Goal: Task Accomplishment & Management: Manage account settings

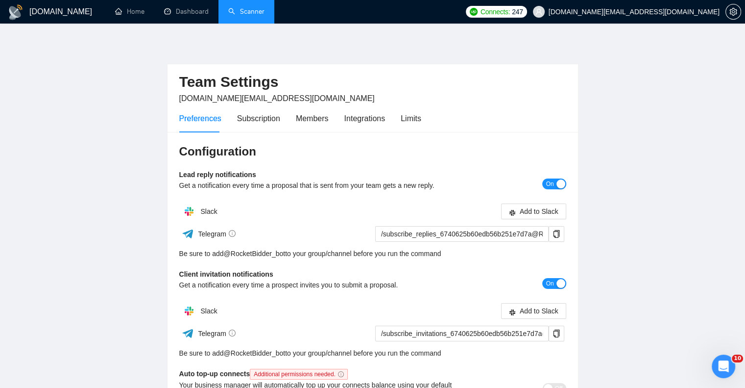
click at [255, 13] on link "Scanner" at bounding box center [246, 11] width 36 height 8
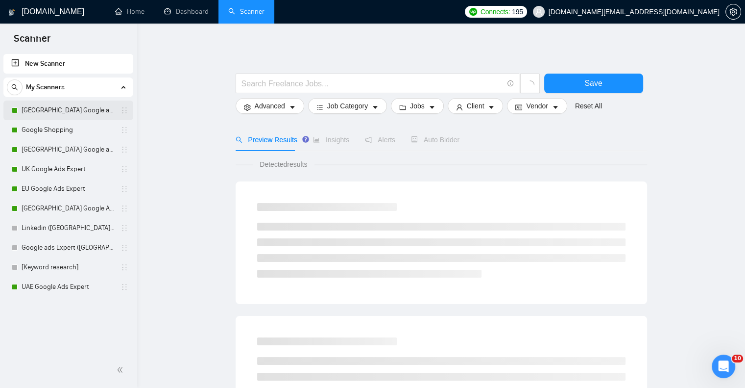
click at [59, 109] on link "[GEOGRAPHIC_DATA] Google ads Expert" at bounding box center [68, 110] width 93 height 20
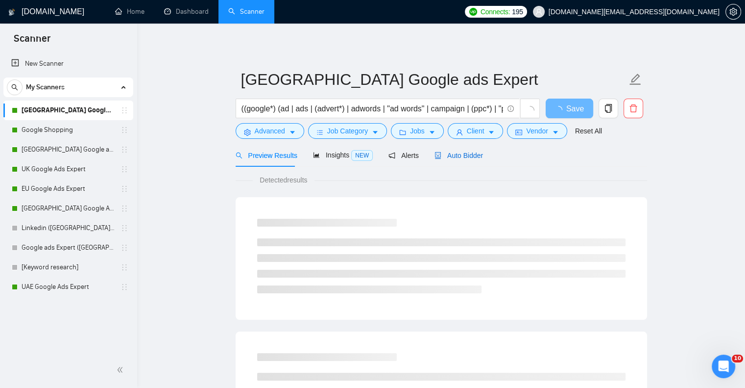
click at [461, 153] on span "Auto Bidder" at bounding box center [459, 155] width 48 height 8
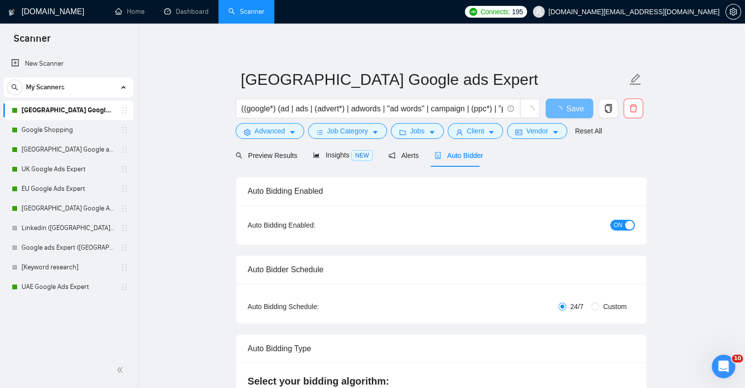
checkbox input "true"
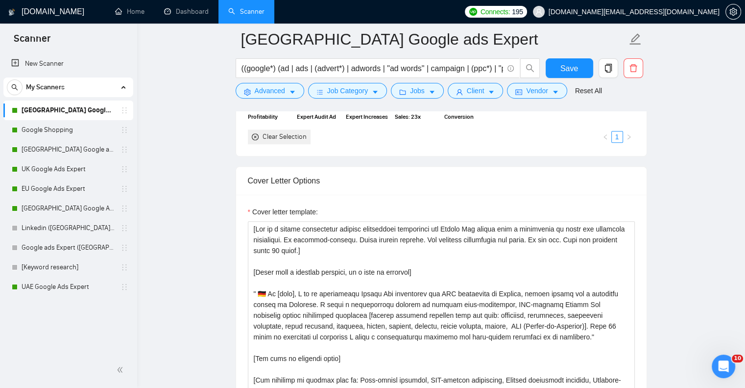
scroll to position [882, 0]
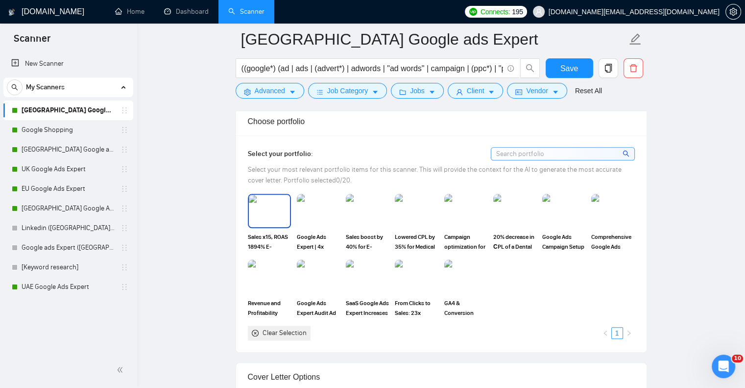
click at [271, 208] on img at bounding box center [269, 210] width 41 height 32
click at [324, 212] on img at bounding box center [318, 210] width 41 height 32
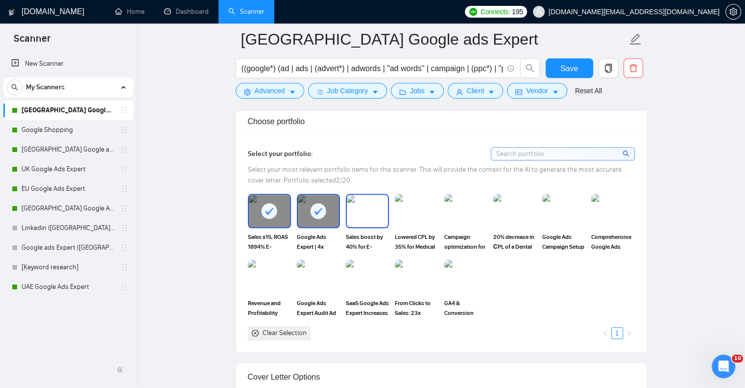
click at [364, 215] on img at bounding box center [367, 210] width 41 height 32
click at [415, 218] on img at bounding box center [416, 210] width 41 height 32
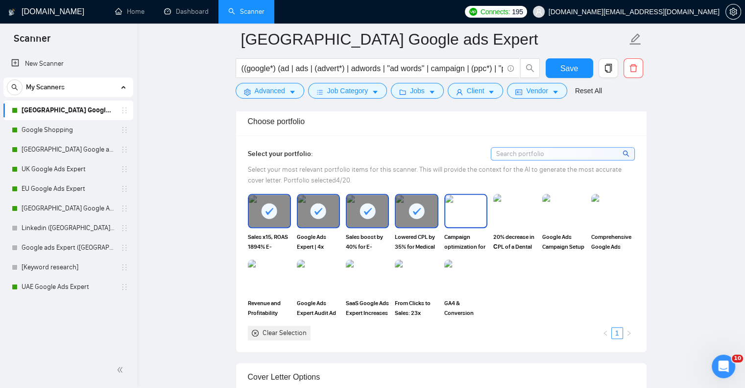
click at [472, 216] on img at bounding box center [465, 210] width 41 height 32
click at [522, 216] on img at bounding box center [514, 210] width 41 height 32
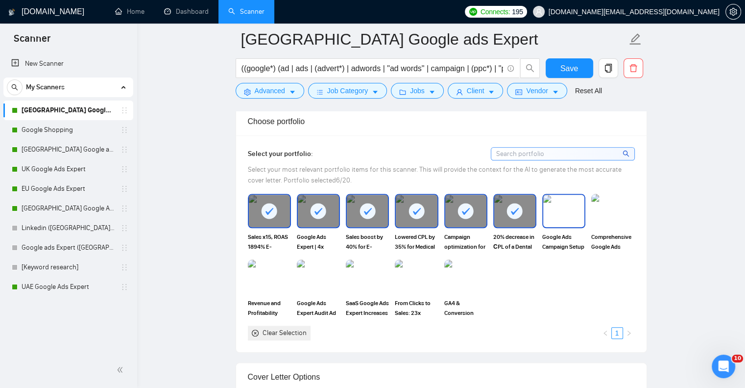
click at [575, 213] on img at bounding box center [563, 210] width 41 height 32
click at [620, 214] on img at bounding box center [612, 210] width 41 height 32
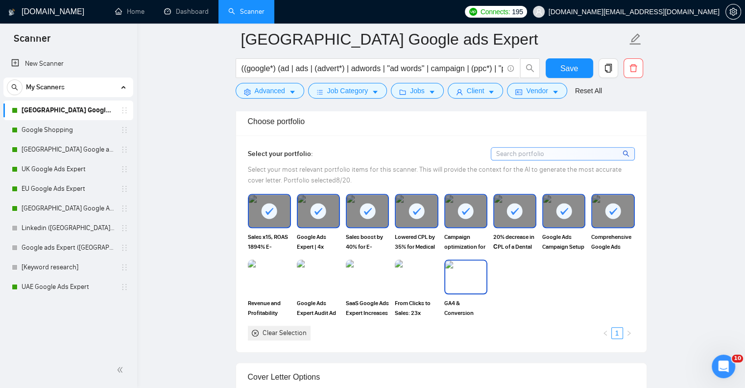
click at [459, 277] on img at bounding box center [465, 276] width 41 height 32
click at [421, 277] on img at bounding box center [416, 276] width 41 height 32
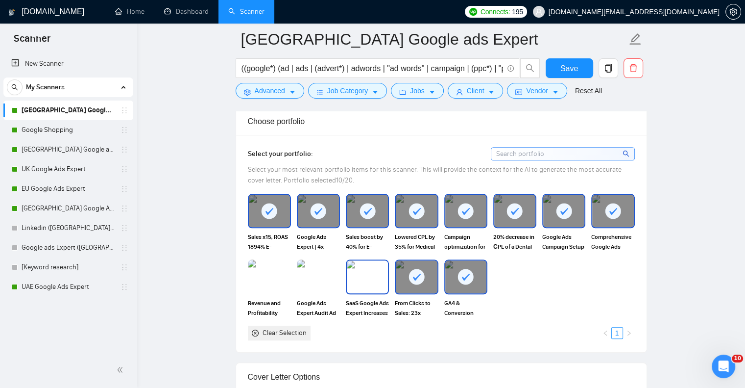
click at [375, 277] on img at bounding box center [367, 276] width 41 height 32
click at [319, 280] on img at bounding box center [318, 276] width 41 height 32
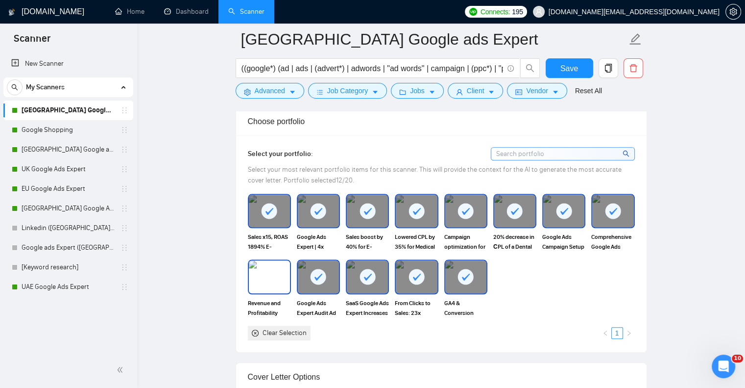
click at [276, 279] on img at bounding box center [269, 276] width 41 height 32
click at [571, 68] on span "Save" at bounding box center [569, 68] width 18 height 12
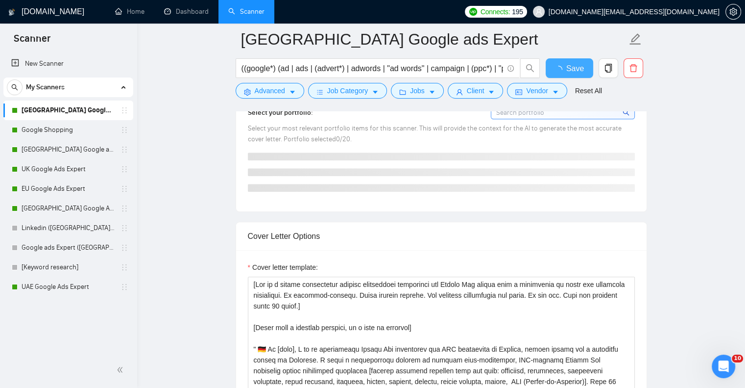
checkbox input "true"
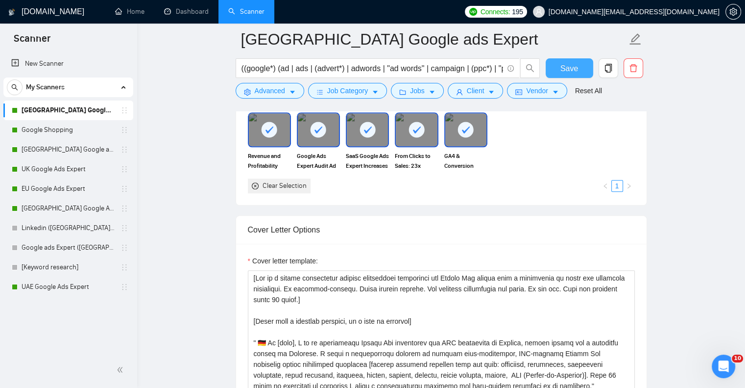
scroll to position [931, 0]
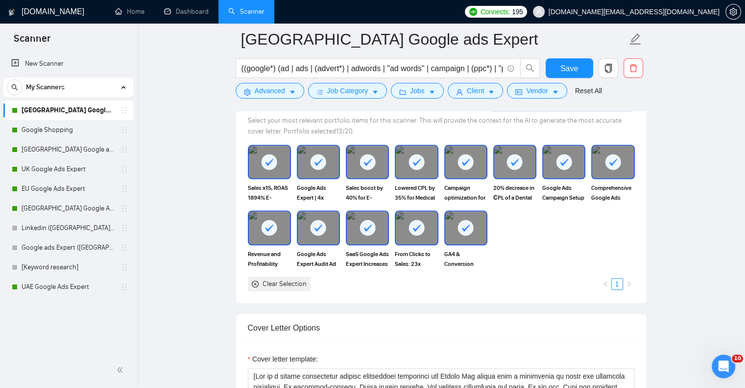
click at [558, 158] on rect at bounding box center [564, 162] width 16 height 16
click at [572, 67] on span "Save" at bounding box center [569, 68] width 18 height 12
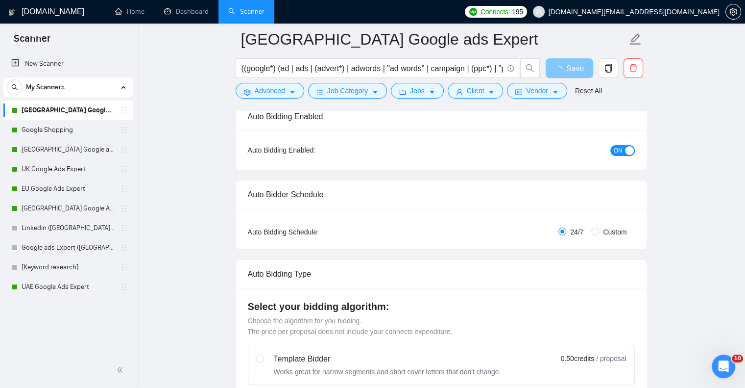
scroll to position [0, 0]
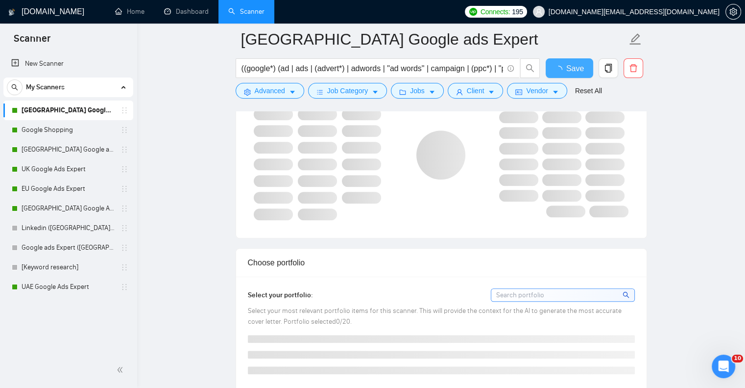
checkbox input "true"
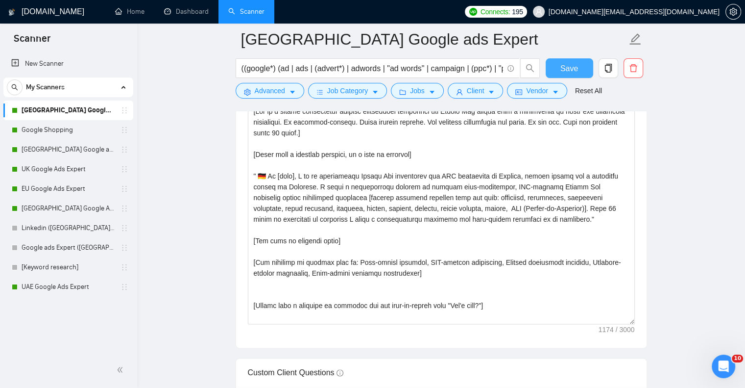
scroll to position [1209, 0]
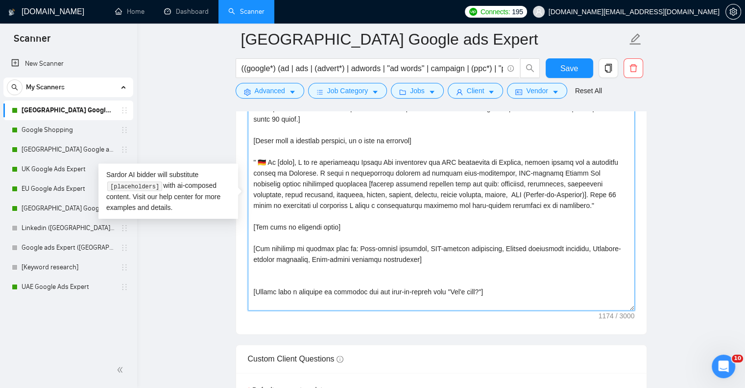
drag, startPoint x: 269, startPoint y: 224, endPoint x: 291, endPoint y: 228, distance: 21.4
click at [291, 228] on textarea "Cover letter template:" at bounding box center [441, 200] width 387 height 220
click at [296, 227] on textarea "Cover letter template:" at bounding box center [441, 200] width 387 height 220
click at [344, 191] on textarea "Cover letter template:" at bounding box center [441, 200] width 387 height 220
click at [337, 194] on textarea "Cover letter template:" at bounding box center [441, 200] width 387 height 220
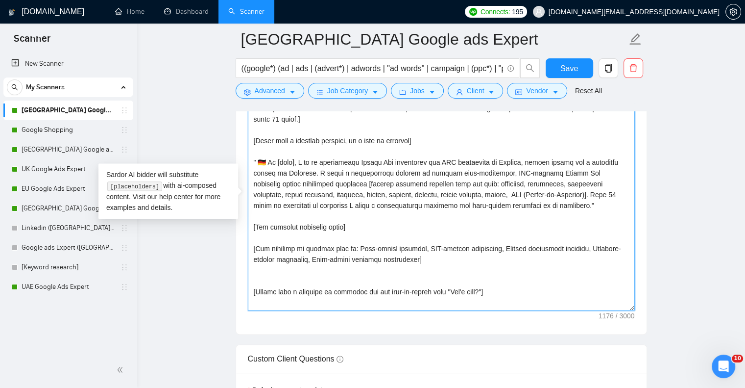
click at [368, 228] on textarea "Cover letter template:" at bounding box center [441, 200] width 387 height 220
click at [321, 197] on textarea "Cover letter template:" at bounding box center [441, 200] width 387 height 220
drag, startPoint x: 321, startPoint y: 197, endPoint x: 508, endPoint y: 246, distance: 193.6
click at [508, 246] on textarea "Cover letter template:" at bounding box center [441, 200] width 387 height 220
type textarea "[Lor ip d sitame consectetur adipisc elitseddoei temporinci utl Etdolo Mag aliq…"
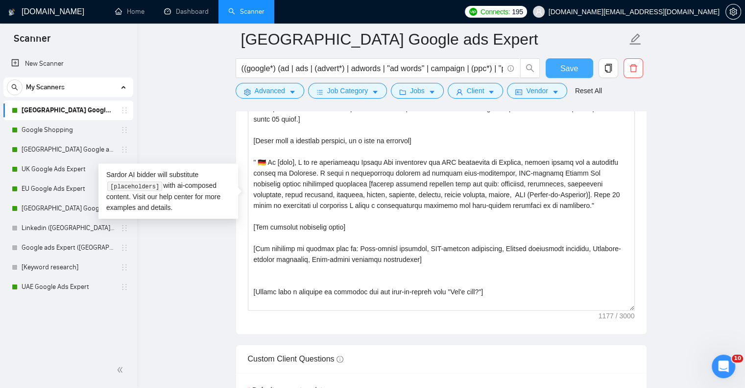
click at [573, 70] on span "Save" at bounding box center [569, 68] width 18 height 12
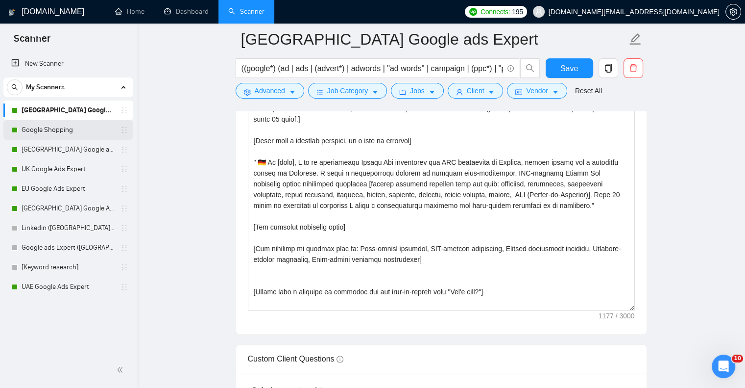
click at [67, 131] on link "Google Shopping" at bounding box center [68, 130] width 93 height 20
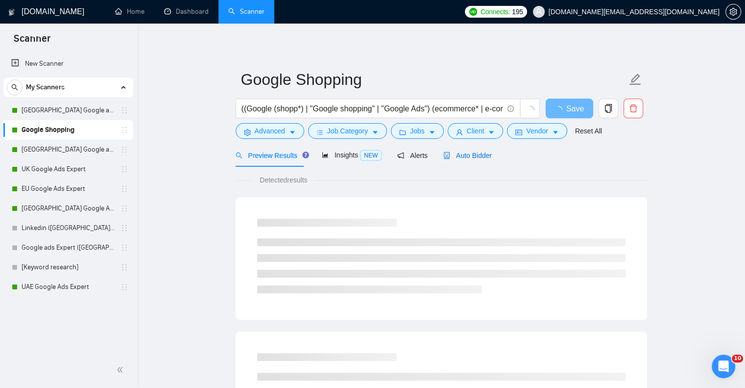
click at [462, 154] on span "Auto Bidder" at bounding box center [467, 155] width 48 height 8
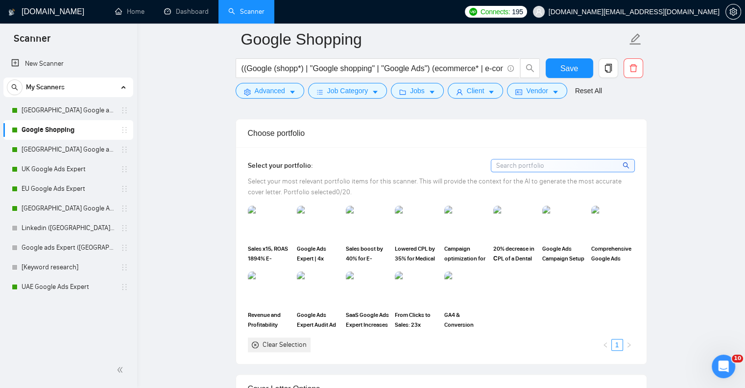
scroll to position [882, 0]
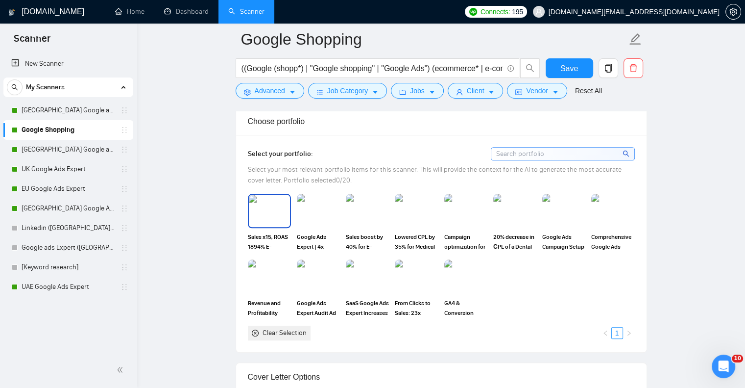
click at [267, 209] on img at bounding box center [269, 210] width 41 height 32
click at [319, 208] on img at bounding box center [318, 210] width 41 height 32
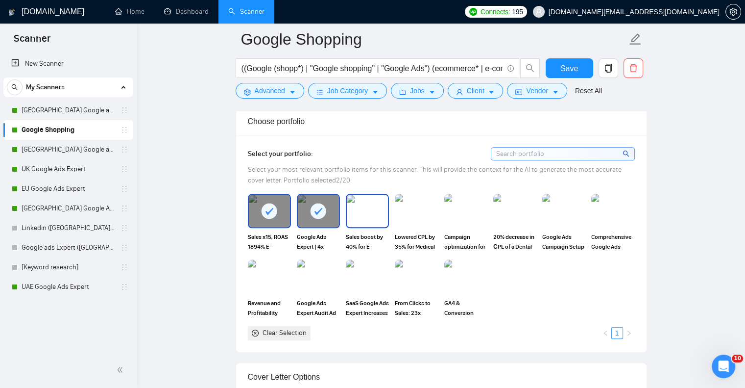
click at [359, 221] on img at bounding box center [367, 210] width 41 height 32
click at [263, 273] on img at bounding box center [269, 276] width 41 height 32
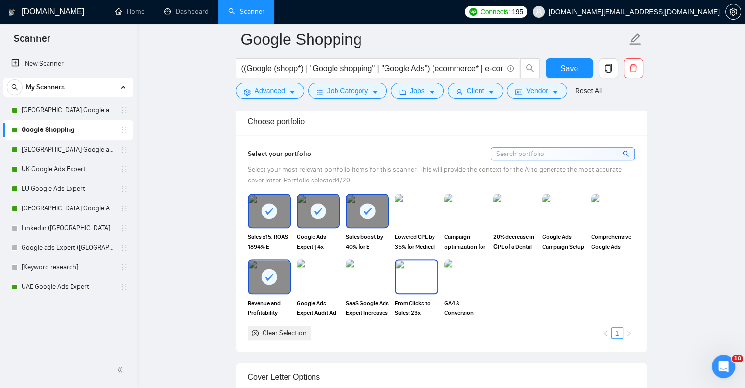
click at [417, 275] on img at bounding box center [416, 276] width 41 height 32
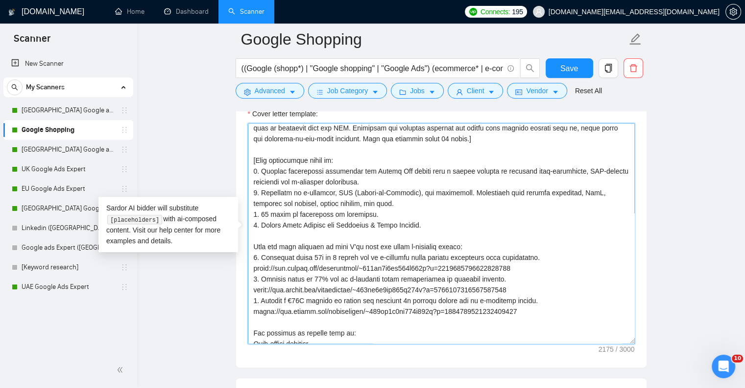
scroll to position [0, 0]
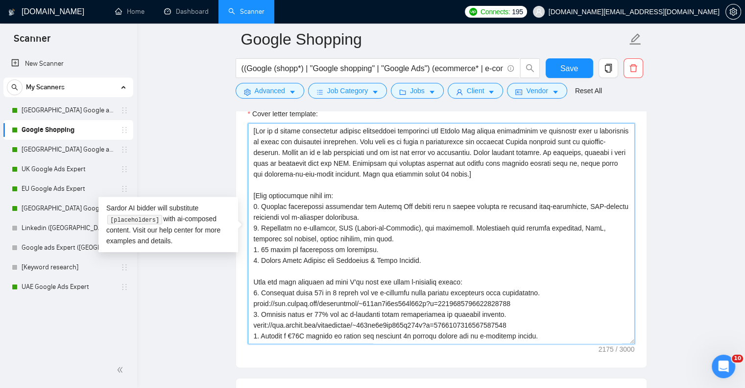
drag, startPoint x: 440, startPoint y: 225, endPoint x: 237, endPoint y: 99, distance: 238.9
click at [237, 99] on div "Google Shopping ((Google (shopp*) | "Google shopping" | "Google Ads") (ecommerc…" at bounding box center [442, 363] width 412 height 3001
paste textarea "lore i dolorsitam co adipi eli seddoeius temporinci. Ut laboreet-dolorem. Aliqu…"
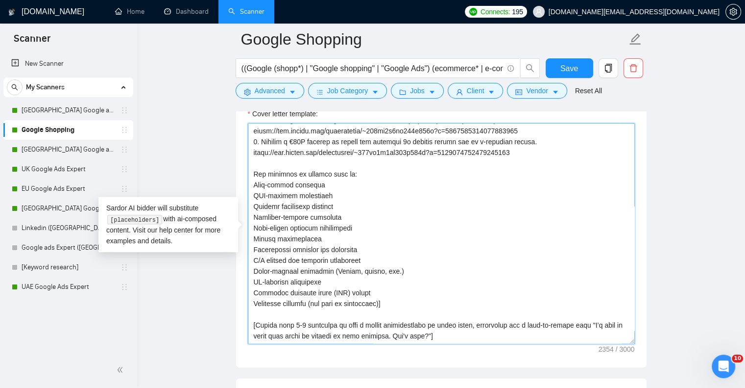
scroll to position [377, 0]
drag, startPoint x: 253, startPoint y: 199, endPoint x: 465, endPoint y: 346, distance: 258.5
click at [465, 346] on div "Cover letter template:" at bounding box center [441, 232] width 411 height 270
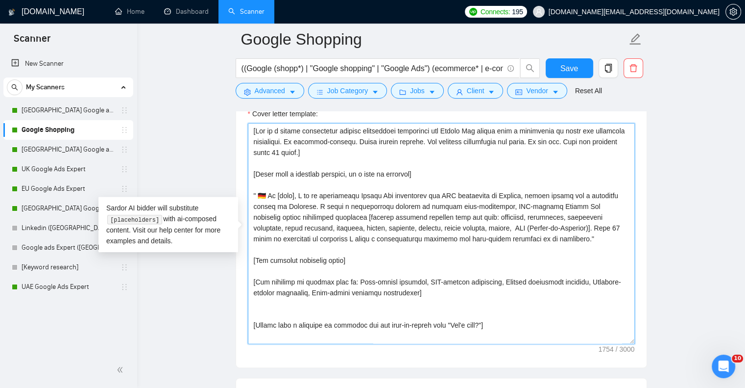
scroll to position [98, 0]
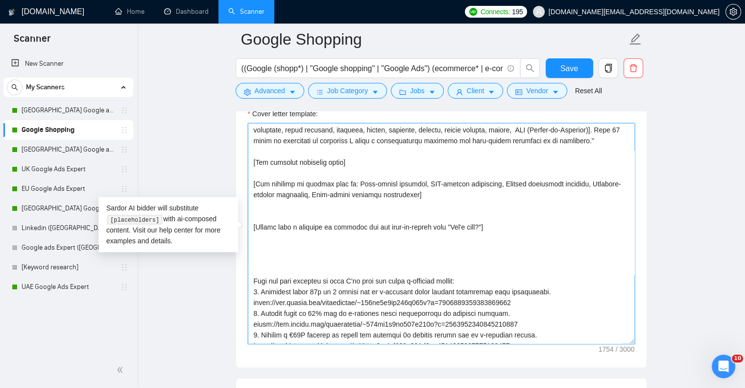
click at [298, 246] on textarea "Cover letter template:" at bounding box center [441, 233] width 387 height 220
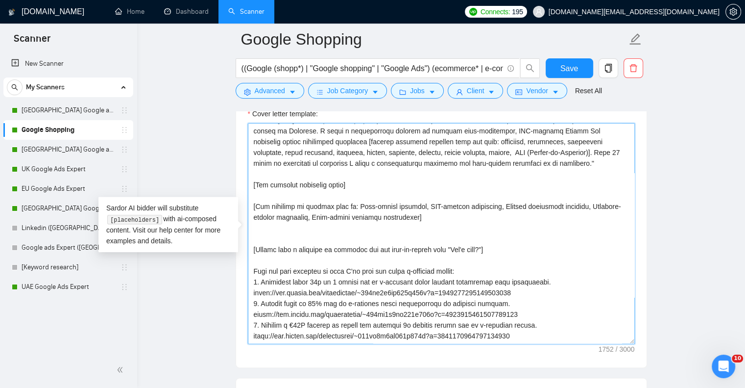
scroll to position [97, 0]
click at [403, 206] on textarea "Cover letter template:" at bounding box center [441, 233] width 387 height 220
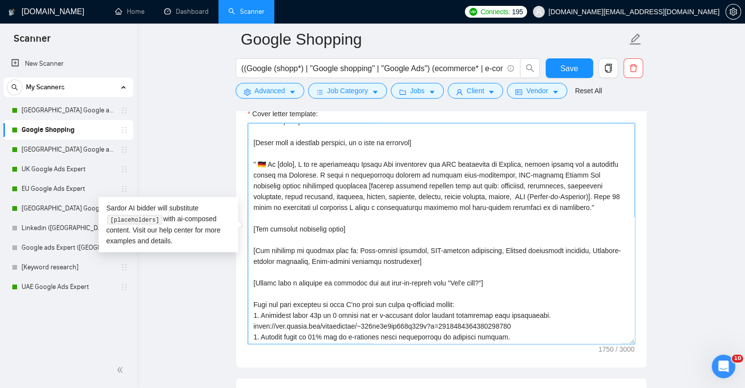
scroll to position [86, 0]
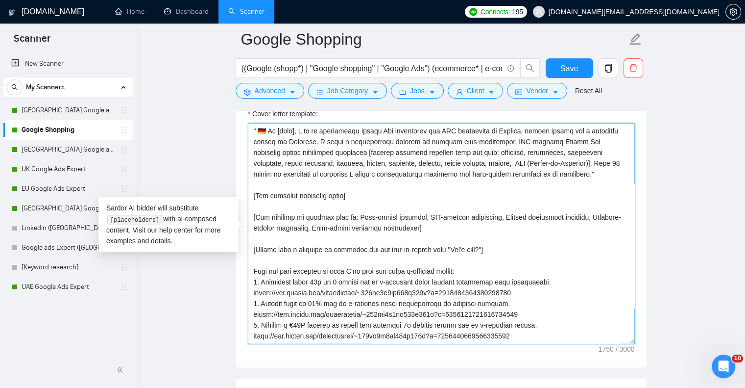
drag, startPoint x: 253, startPoint y: 247, endPoint x: 559, endPoint y: 319, distance: 314.6
click at [559, 319] on textarea "Cover letter template:" at bounding box center [441, 233] width 387 height 220
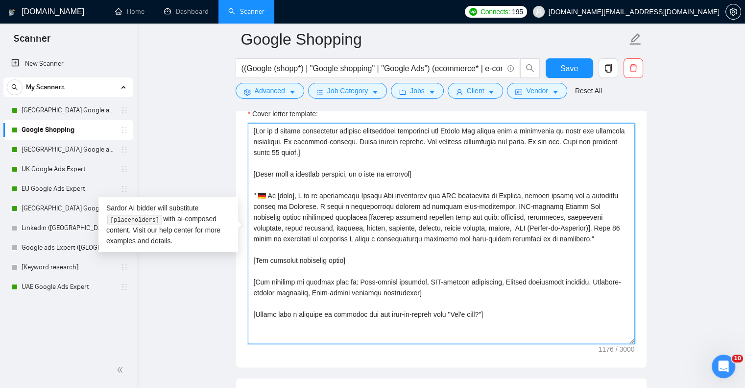
scroll to position [11, 0]
click at [339, 247] on textarea "Cover letter template:" at bounding box center [441, 233] width 387 height 220
paste textarea "Here are some examples of what I’ve done for other e-commerce brands: 1. Increa…"
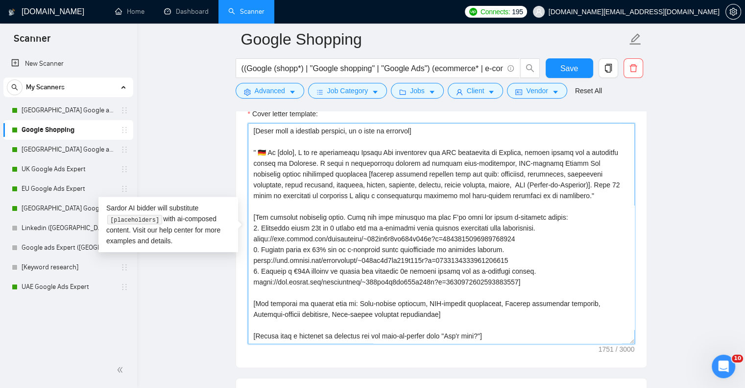
scroll to position [0, 0]
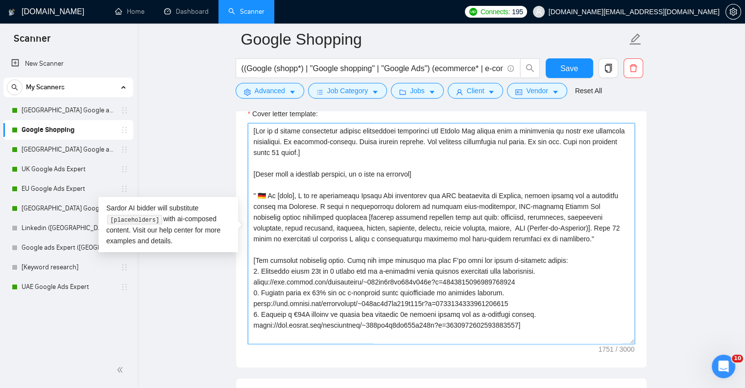
click at [267, 194] on textarea "Cover letter template:" at bounding box center [441, 233] width 387 height 220
drag, startPoint x: 391, startPoint y: 194, endPoint x: 418, endPoint y: 198, distance: 27.3
click at [418, 198] on textarea "Cover letter template:" at bounding box center [441, 233] width 387 height 220
click at [397, 195] on textarea "Cover letter template:" at bounding box center [441, 233] width 387 height 220
drag, startPoint x: 433, startPoint y: 194, endPoint x: 445, endPoint y: 197, distance: 12.2
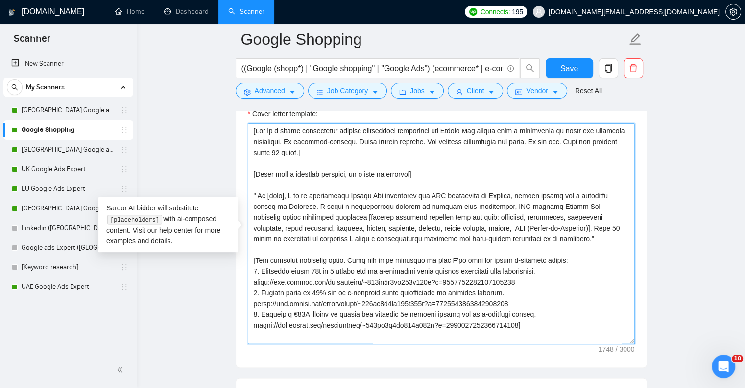
click at [445, 197] on textarea "Cover letter template:" at bounding box center [441, 233] width 387 height 220
click at [417, 194] on textarea "Cover letter template:" at bounding box center [441, 233] width 387 height 220
drag, startPoint x: 423, startPoint y: 194, endPoint x: 467, endPoint y: 196, distance: 44.7
click at [467, 196] on textarea "Cover letter template:" at bounding box center [441, 233] width 387 height 220
drag, startPoint x: 475, startPoint y: 193, endPoint x: 313, endPoint y: 201, distance: 162.4
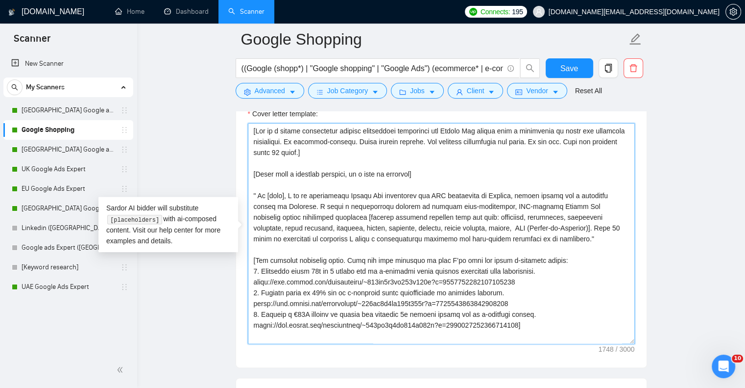
click at [313, 201] on textarea "Cover letter template:" at bounding box center [441, 233] width 387 height 220
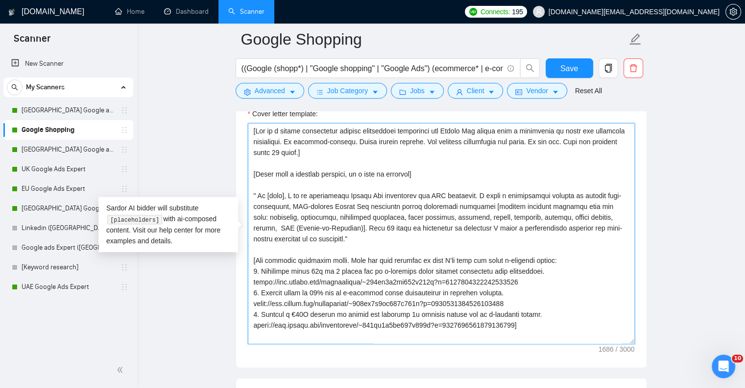
drag, startPoint x: 377, startPoint y: 194, endPoint x: 416, endPoint y: 198, distance: 39.4
click at [416, 198] on textarea "Cover letter template:" at bounding box center [441, 233] width 387 height 220
click at [357, 195] on textarea "Cover letter template:" at bounding box center [441, 233] width 387 height 220
drag, startPoint x: 354, startPoint y: 193, endPoint x: 434, endPoint y: 197, distance: 80.0
click at [434, 197] on textarea "Cover letter template:" at bounding box center [441, 233] width 387 height 220
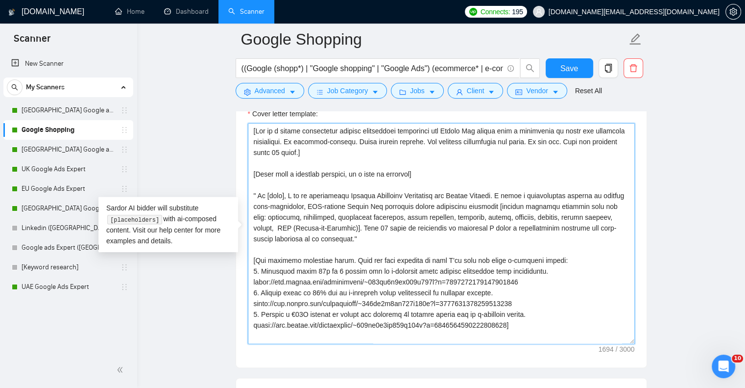
drag, startPoint x: 440, startPoint y: 204, endPoint x: 357, endPoint y: 230, distance: 87.4
click at [357, 230] on textarea "Cover letter template:" at bounding box center [441, 233] width 387 height 220
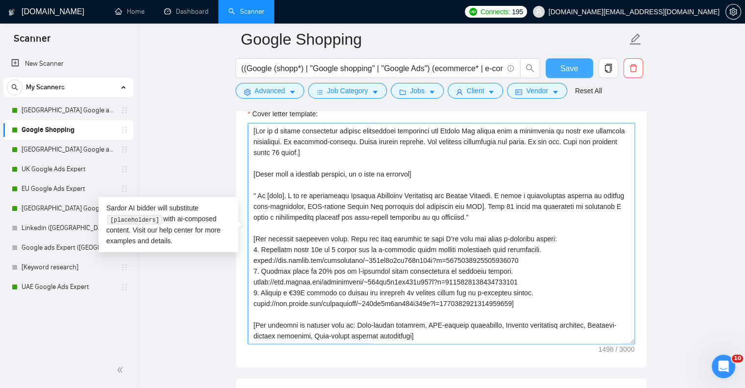
type textarea "[Lor ip d sitame consectetur adipisc elitseddoei temporinci utl Etdolo Mag aliq…"
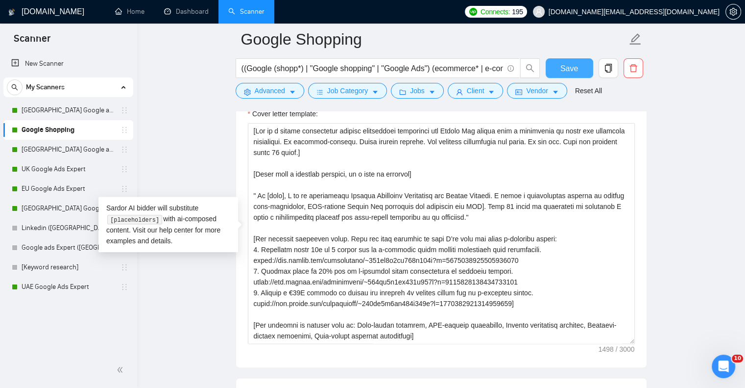
click at [560, 66] on span "Save" at bounding box center [569, 68] width 18 height 12
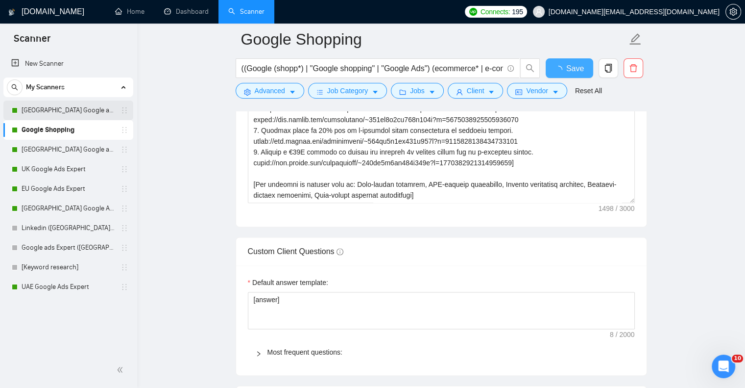
checkbox input "true"
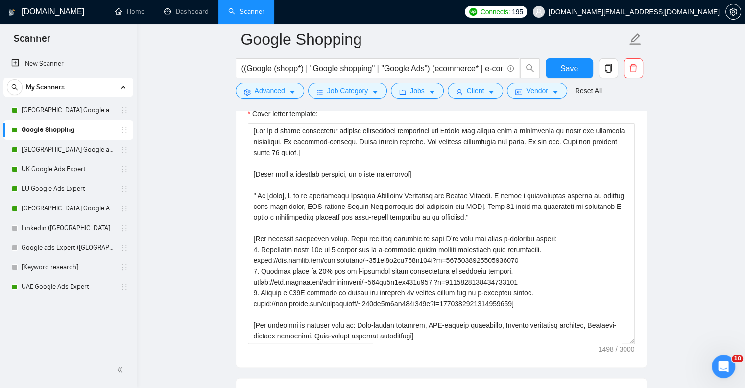
drag, startPoint x: 29, startPoint y: 105, endPoint x: 192, endPoint y: 128, distance: 163.7
click at [29, 105] on link "[GEOGRAPHIC_DATA] Google ads Expert" at bounding box center [68, 110] width 93 height 20
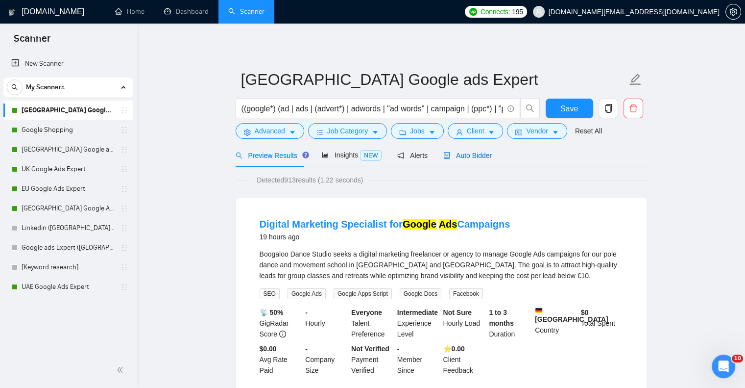
click at [473, 158] on span "Auto Bidder" at bounding box center [467, 155] width 48 height 8
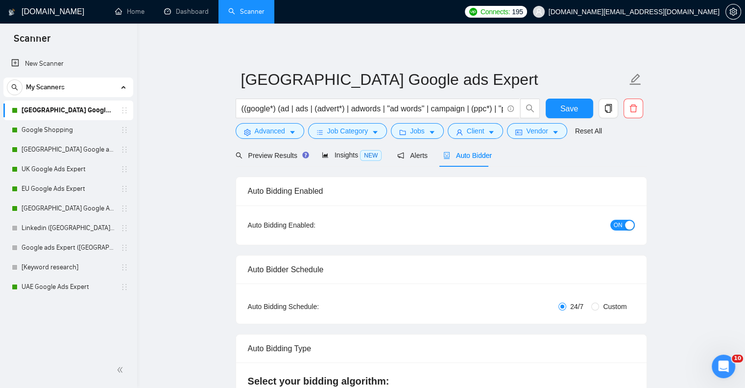
checkbox input "true"
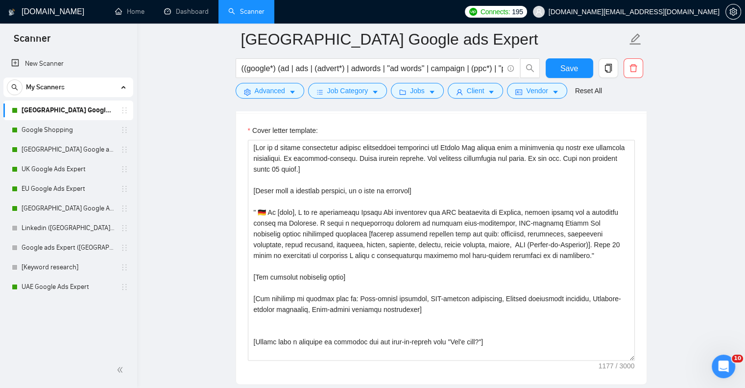
scroll to position [1176, 0]
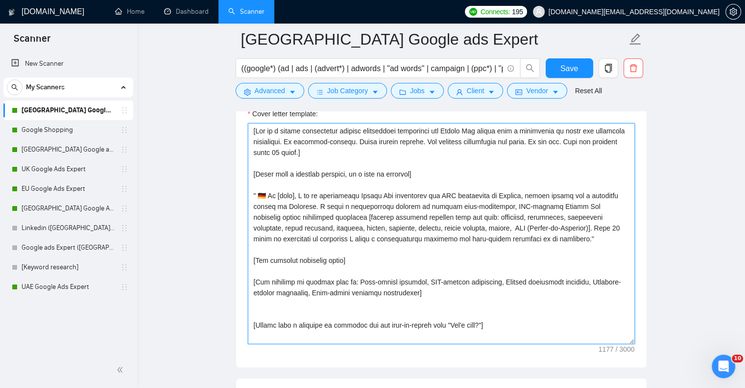
click at [423, 210] on textarea "Cover letter template:" at bounding box center [441, 233] width 387 height 220
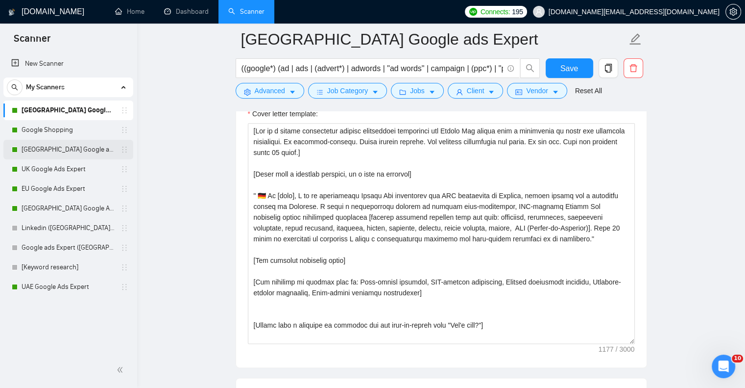
click at [65, 151] on link "[GEOGRAPHIC_DATA] Google ads Expert" at bounding box center [68, 150] width 93 height 20
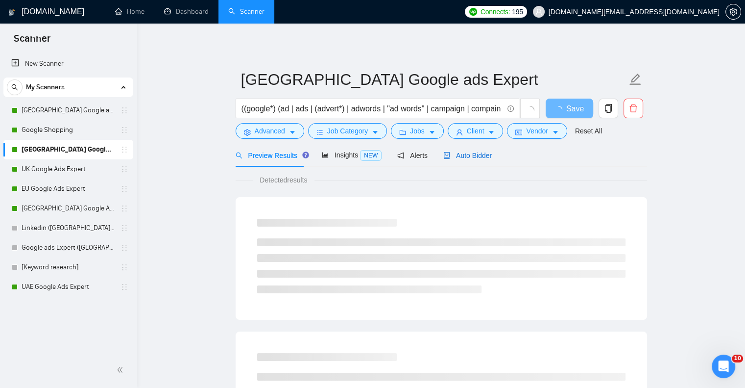
click at [466, 154] on span "Auto Bidder" at bounding box center [467, 155] width 48 height 8
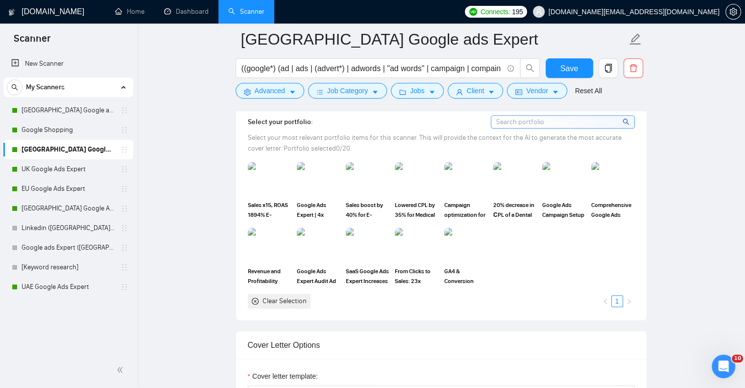
scroll to position [931, 0]
click at [456, 246] on img at bounding box center [465, 243] width 41 height 32
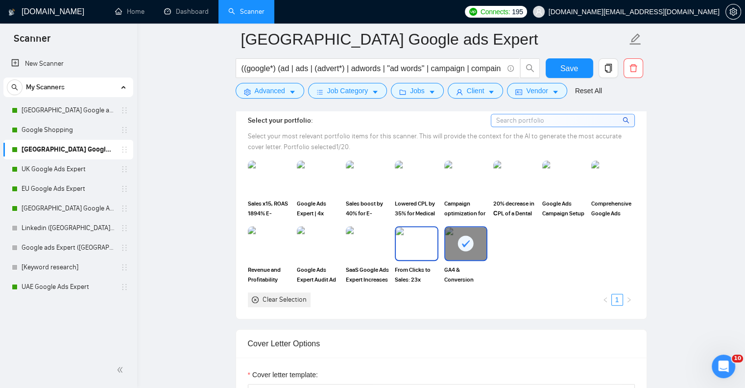
click at [424, 244] on img at bounding box center [416, 243] width 41 height 32
click at [367, 241] on img at bounding box center [367, 243] width 41 height 32
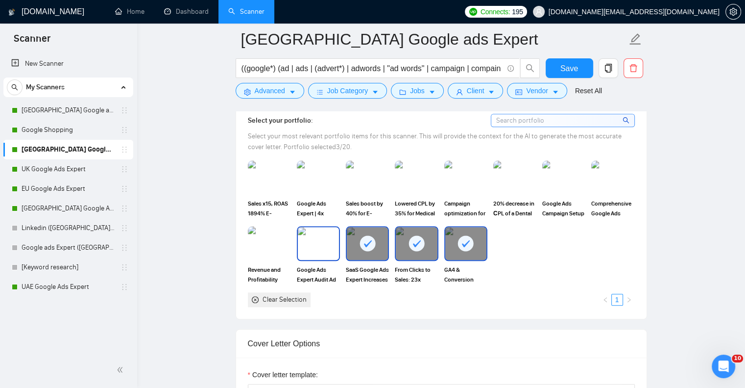
click at [321, 240] on img at bounding box center [318, 243] width 41 height 32
click at [265, 246] on img at bounding box center [269, 243] width 43 height 34
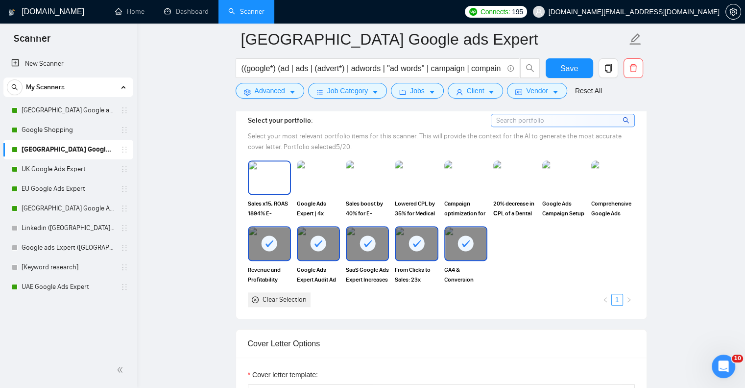
click at [267, 188] on img at bounding box center [269, 177] width 41 height 32
click at [319, 181] on img at bounding box center [318, 177] width 41 height 32
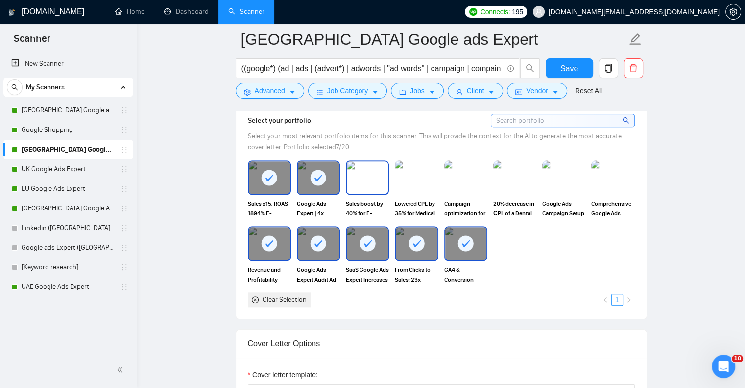
click at [374, 178] on img at bounding box center [367, 177] width 41 height 32
click at [405, 177] on img at bounding box center [416, 177] width 41 height 32
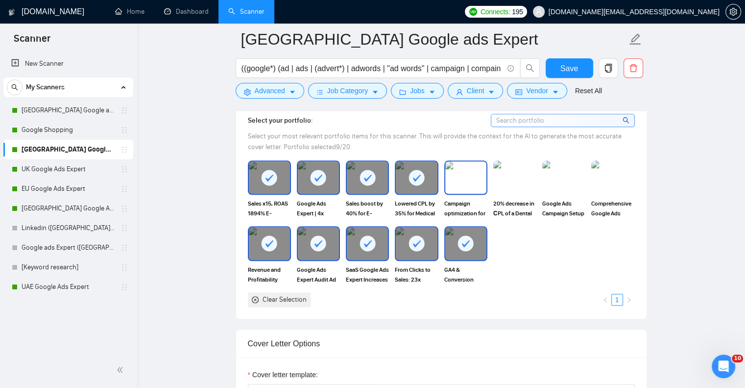
drag, startPoint x: 462, startPoint y: 177, endPoint x: 521, endPoint y: 177, distance: 58.8
click at [462, 177] on img at bounding box center [465, 177] width 41 height 32
drag, startPoint x: 524, startPoint y: 177, endPoint x: 537, endPoint y: 176, distance: 12.8
click at [525, 177] on img at bounding box center [514, 177] width 41 height 32
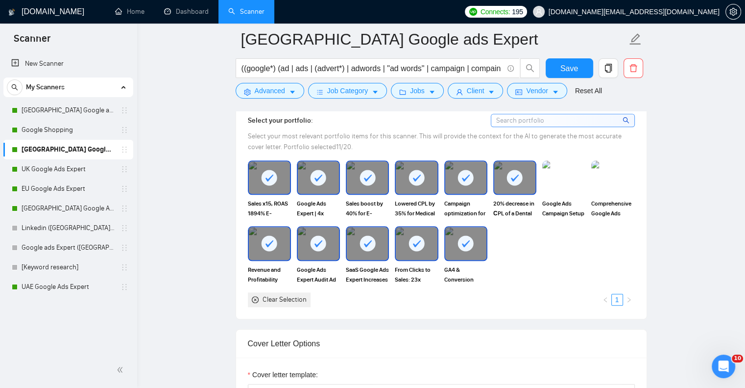
click at [557, 176] on img at bounding box center [563, 177] width 43 height 34
click at [629, 176] on img at bounding box center [612, 177] width 41 height 32
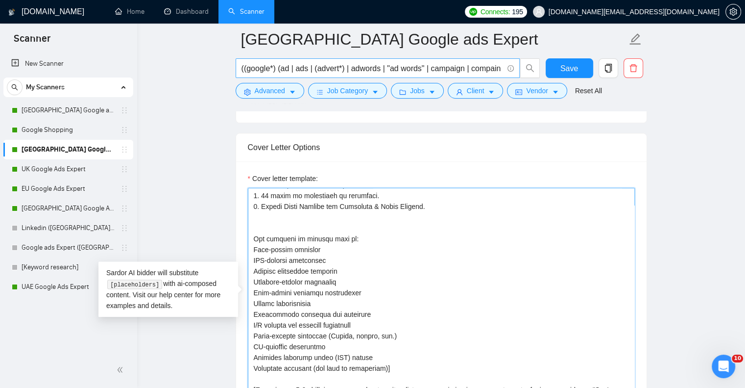
scroll to position [0, 0]
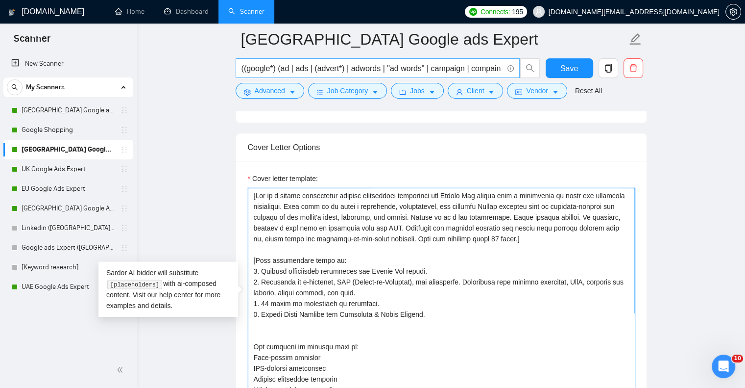
drag, startPoint x: 287, startPoint y: 356, endPoint x: 250, endPoint y: 62, distance: 296.7
click at [250, 62] on div "Ukraine Google ads Expert ((google*) (ad | ads | (advert*) | adwords | "ad word…" at bounding box center [442, 342] width 412 height 2860
paste textarea "Lo ipsumdol-sitamet. Conse adipisc elitsed. Doe temporin utlaboreetd mag aliqu.…"
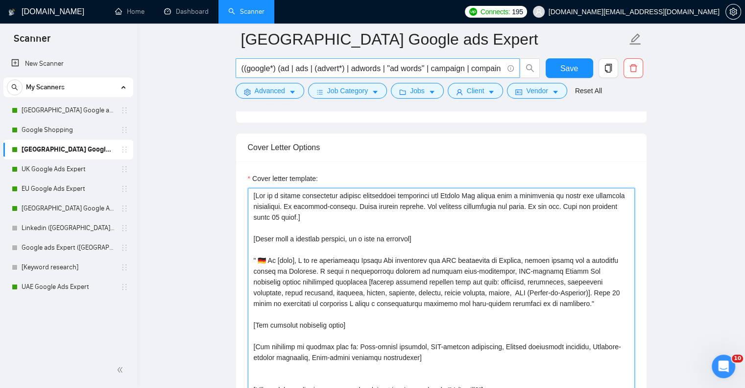
scroll to position [1145, 0]
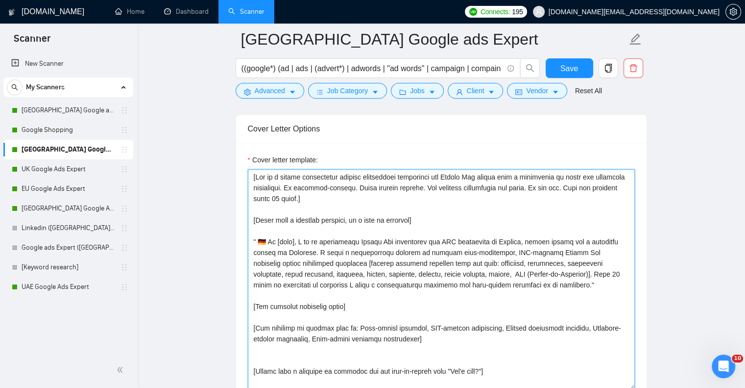
click at [267, 221] on textarea "Cover letter template:" at bounding box center [441, 279] width 387 height 220
drag, startPoint x: 352, startPoint y: 219, endPoint x: 443, endPoint y: 223, distance: 91.7
click at [443, 223] on textarea "Cover letter template:" at bounding box center [441, 279] width 387 height 220
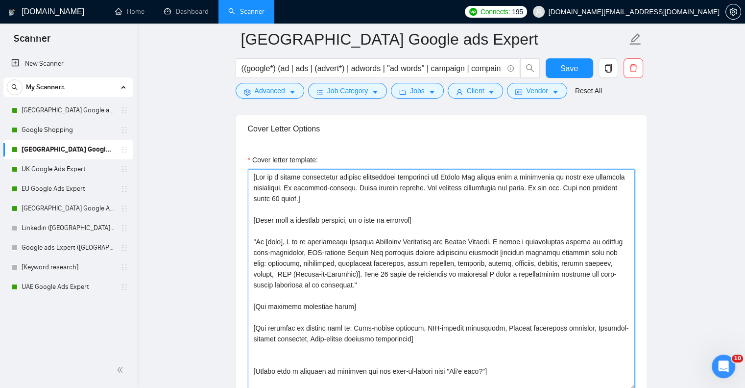
click at [403, 242] on textarea "Cover letter template:" at bounding box center [441, 279] width 387 height 220
click at [459, 275] on textarea "Cover letter template:" at bounding box center [441, 279] width 387 height 220
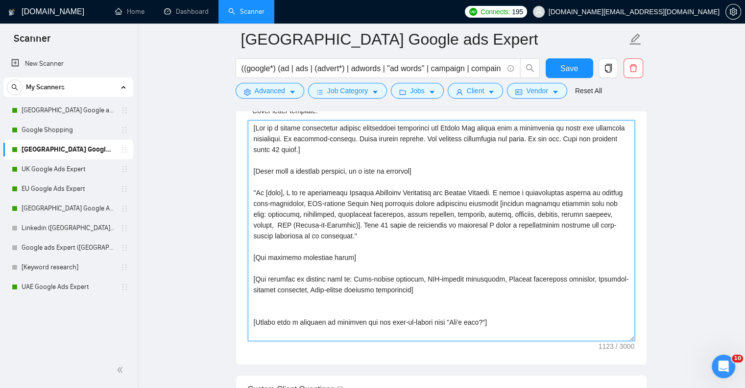
scroll to position [0, 0]
drag, startPoint x: 491, startPoint y: 256, endPoint x: 195, endPoint y: 103, distance: 333.0
click at [194, 101] on main "Ukraine Google ads Expert ((google*) (ad | ads | (advert*) | adwords | "ad word…" at bounding box center [441, 275] width 577 height 2860
type textarea "[Act as a highly experienced digital advertising strategist and Google Ads expe…"
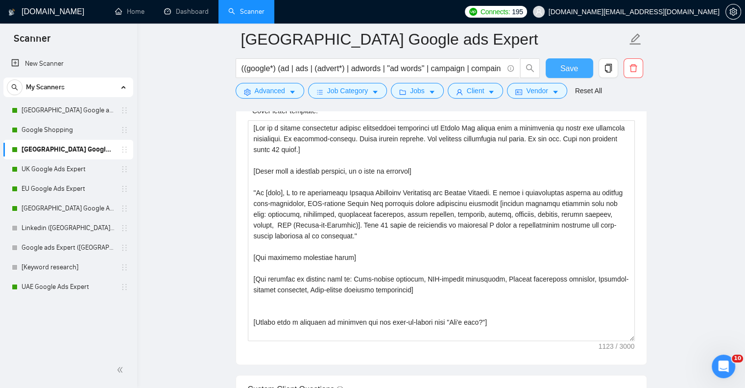
click at [555, 68] on button "Save" at bounding box center [570, 68] width 48 height 20
click at [68, 173] on link "UK Google Ads Expert" at bounding box center [68, 169] width 93 height 20
click at [44, 169] on link "UK Google Ads Expert" at bounding box center [68, 169] width 93 height 20
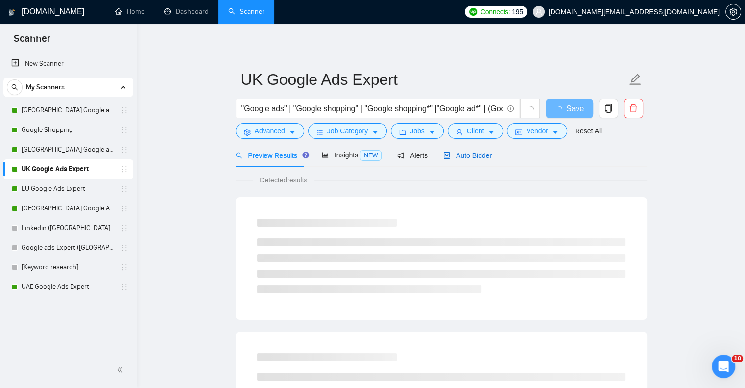
click at [466, 151] on span "Auto Bidder" at bounding box center [467, 155] width 48 height 8
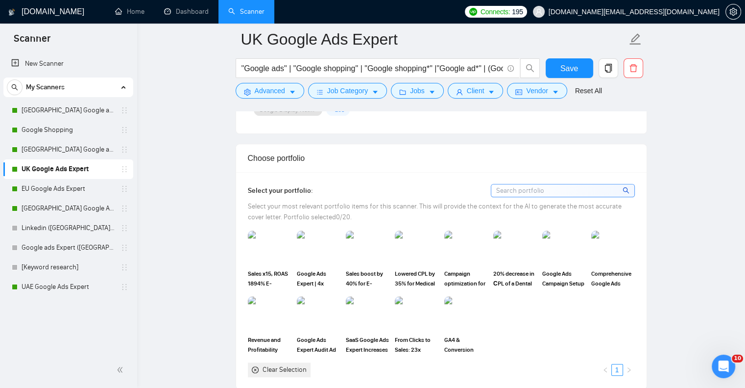
scroll to position [903, 0]
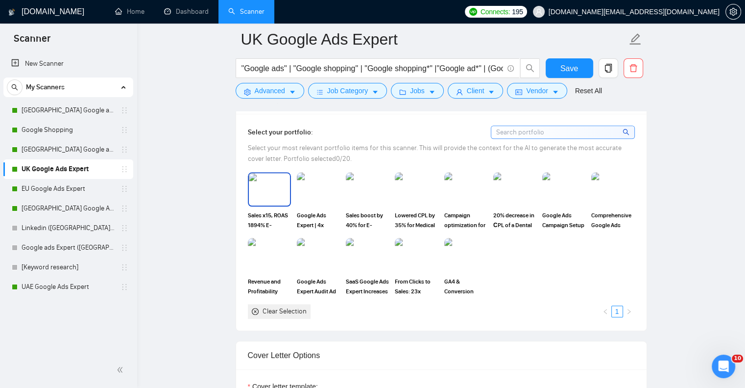
click at [263, 184] on img at bounding box center [269, 189] width 41 height 32
click at [313, 181] on img at bounding box center [318, 189] width 41 height 32
click at [358, 181] on img at bounding box center [367, 189] width 43 height 34
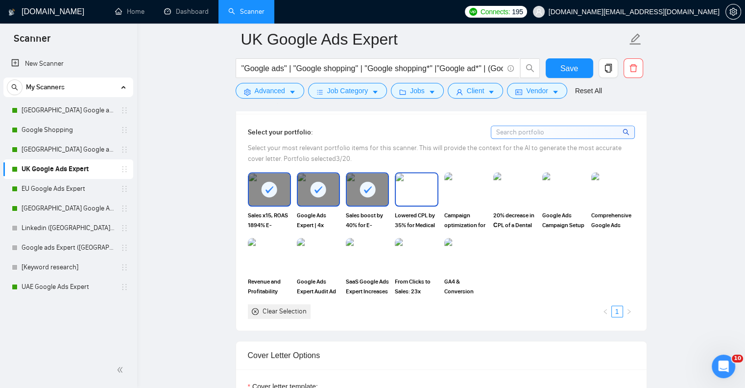
click at [417, 182] on img at bounding box center [416, 189] width 41 height 32
drag, startPoint x: 462, startPoint y: 188, endPoint x: 503, endPoint y: 190, distance: 40.2
click at [462, 188] on img at bounding box center [465, 189] width 41 height 32
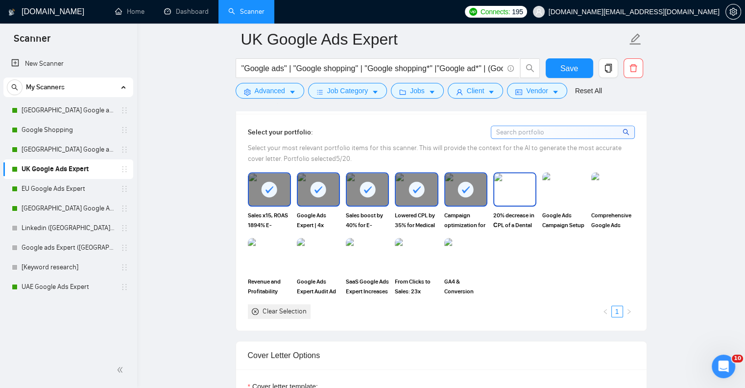
click at [520, 189] on img at bounding box center [514, 189] width 41 height 32
click at [572, 188] on img at bounding box center [563, 189] width 41 height 32
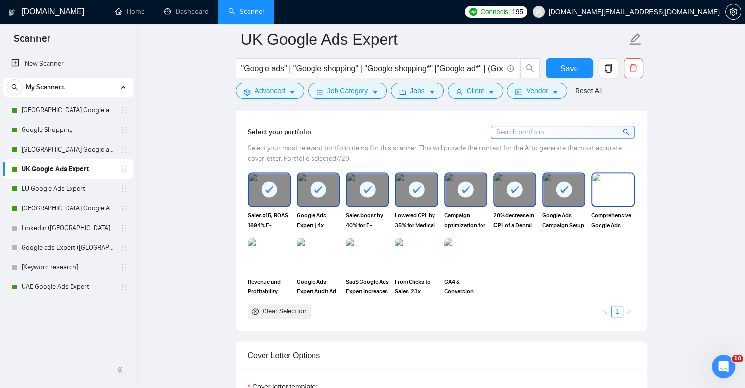
click at [598, 188] on img at bounding box center [612, 189] width 41 height 32
click at [464, 247] on img at bounding box center [465, 255] width 41 height 32
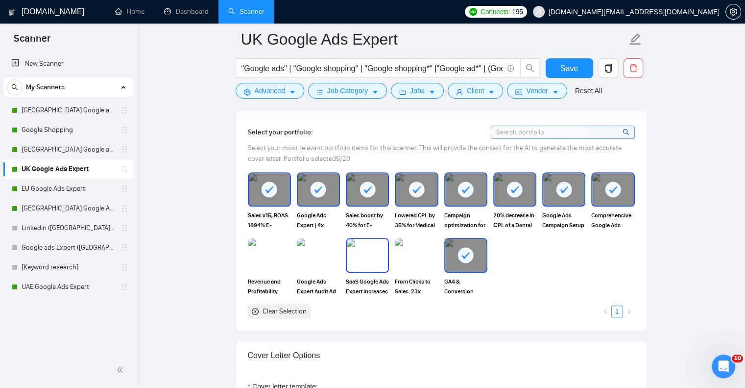
click at [342, 256] on div "Google Ads Expert Audit Ad Campaign Performance Hotel Seppl Mutters" at bounding box center [318, 267] width 49 height 58
click at [262, 253] on img at bounding box center [269, 255] width 41 height 32
click at [315, 251] on img at bounding box center [318, 255] width 43 height 34
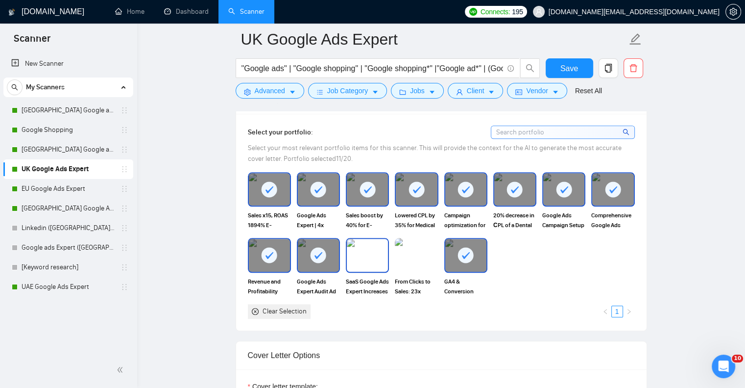
click at [379, 252] on img at bounding box center [367, 255] width 41 height 32
click at [421, 248] on img at bounding box center [416, 255] width 41 height 32
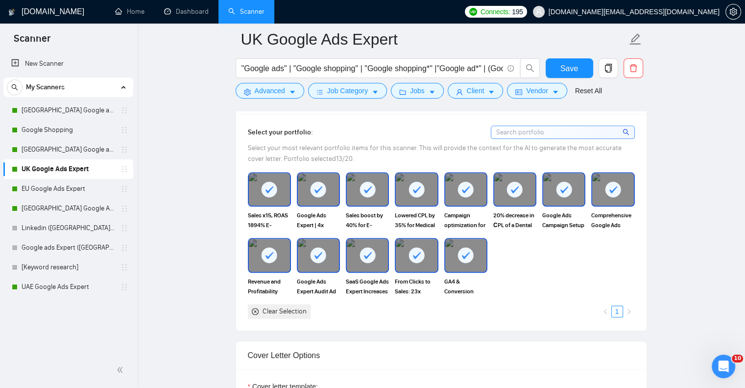
click at [569, 184] on rect at bounding box center [564, 189] width 16 height 16
click at [622, 185] on div at bounding box center [612, 189] width 41 height 32
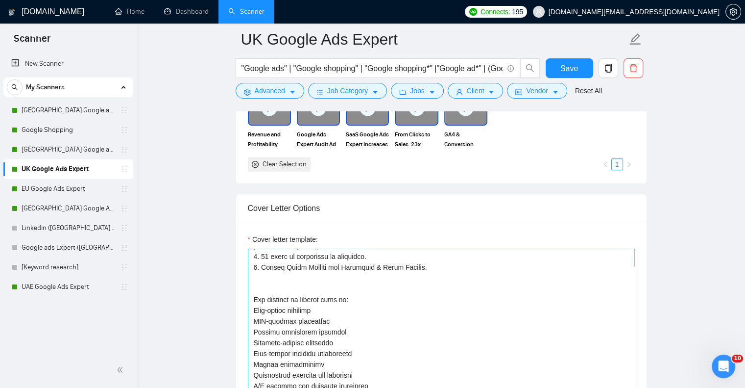
scroll to position [151, 0]
click at [367, 291] on textarea "Cover letter template:" at bounding box center [441, 358] width 387 height 220
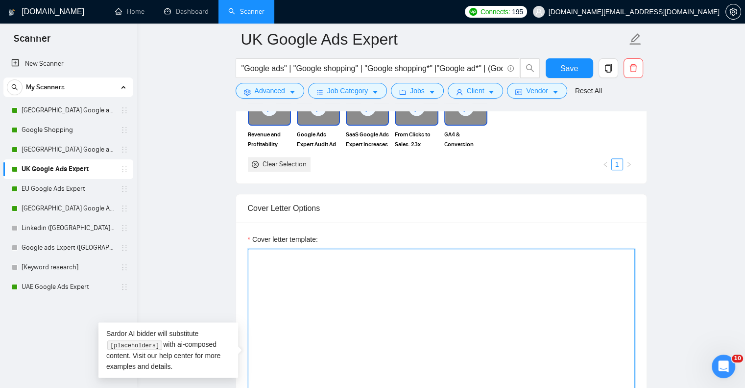
scroll to position [0, 0]
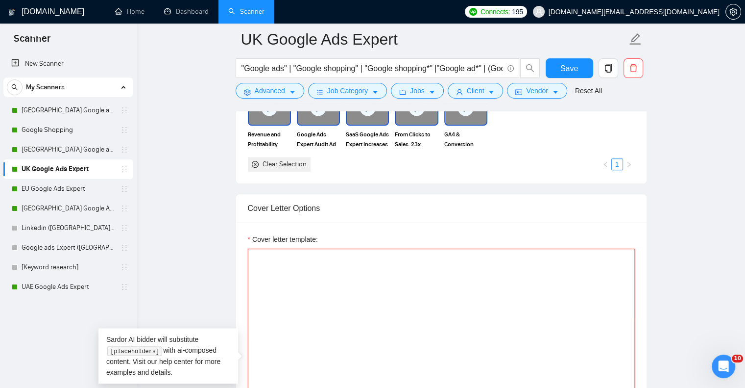
paste textarea "[Act as a highly experienced digital advertising strategist and Google Ads expe…"
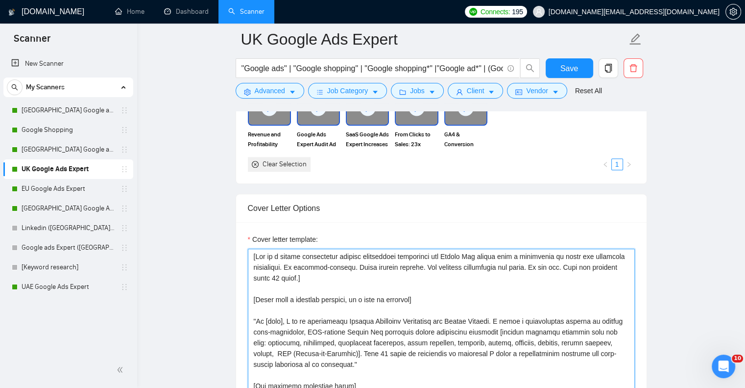
scroll to position [1116, 0]
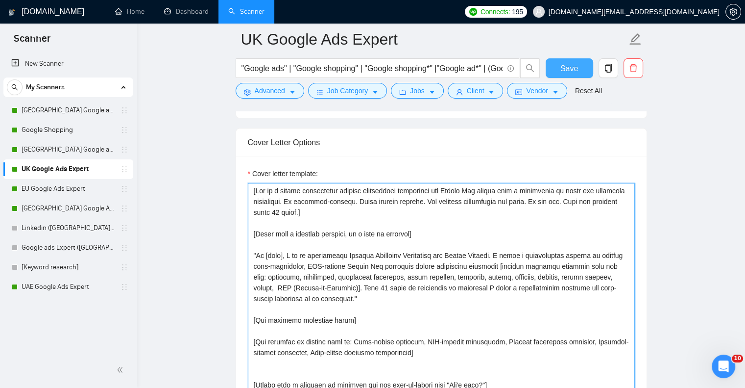
type textarea "[Act as a highly experienced digital advertising strategist and Google Ads expe…"
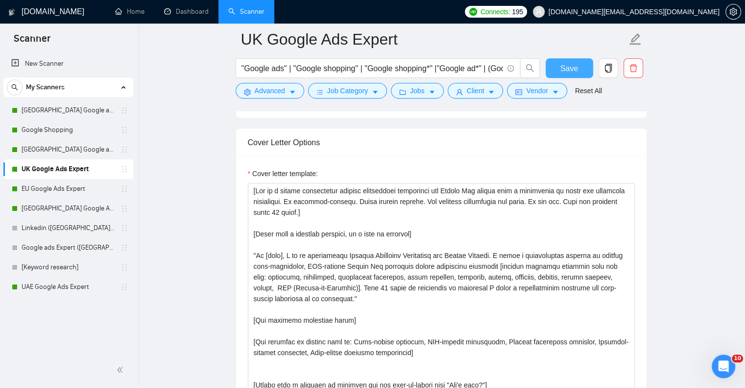
click at [568, 70] on span "Save" at bounding box center [569, 68] width 18 height 12
click at [426, 85] on button "Jobs" at bounding box center [417, 91] width 53 height 16
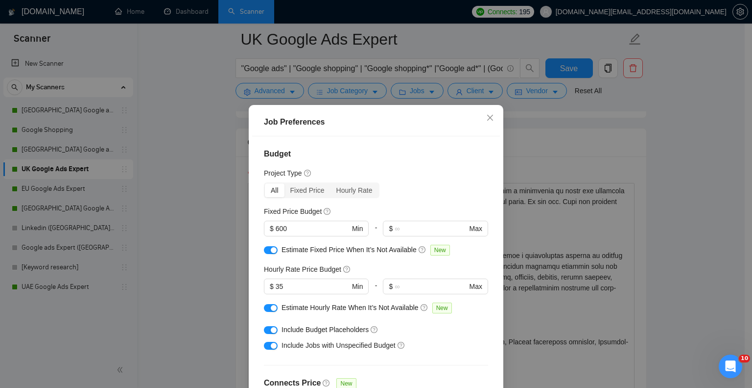
click at [541, 141] on div "Job Preferences Budget Project Type All Fixed Price Hourly Rate Fixed Price Bud…" at bounding box center [376, 194] width 752 height 388
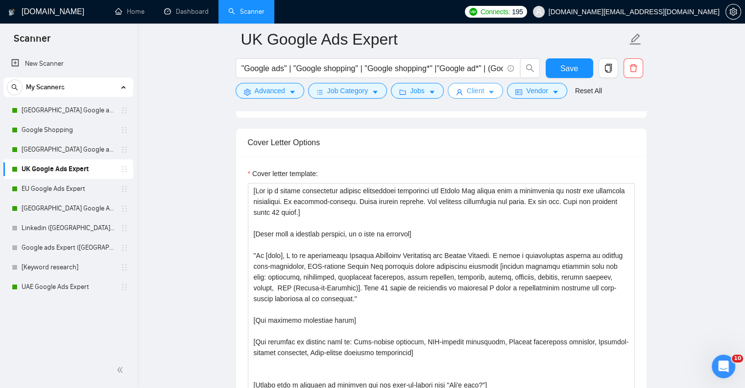
click at [490, 90] on icon "caret-down" at bounding box center [491, 92] width 7 height 7
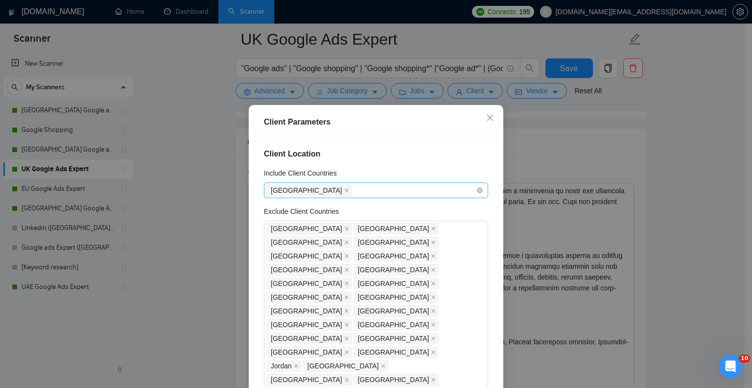
click at [357, 189] on div "[GEOGRAPHIC_DATA]" at bounding box center [372, 190] width 210 height 14
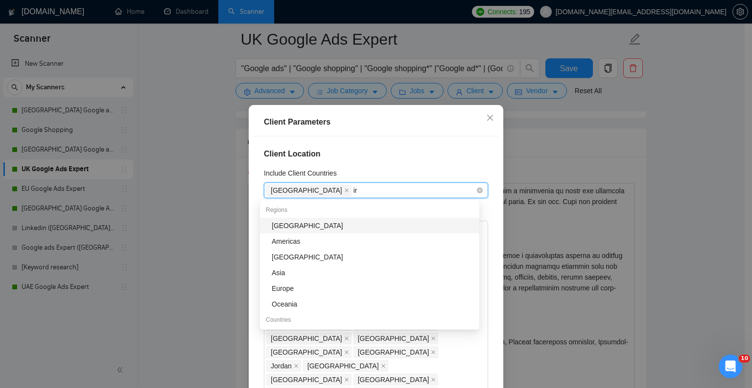
type input "ire"
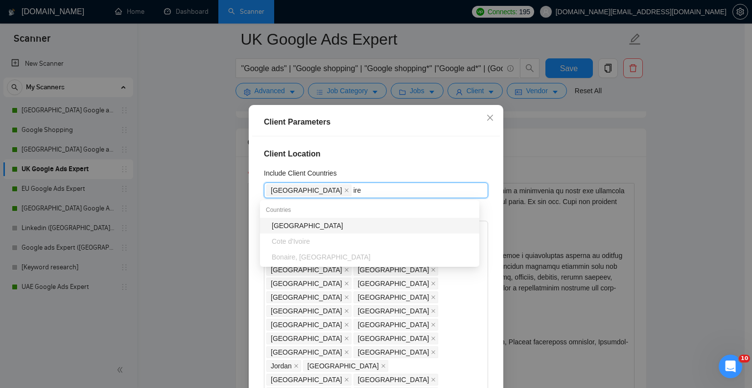
click at [326, 225] on div "[GEOGRAPHIC_DATA]" at bounding box center [373, 225] width 202 height 11
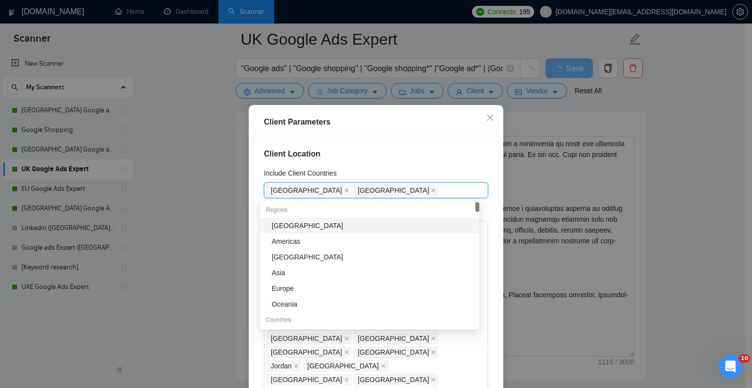
click at [582, 63] on div "Client Parameters Client Location Include Client Countries [GEOGRAPHIC_DATA] [G…" at bounding box center [376, 194] width 752 height 388
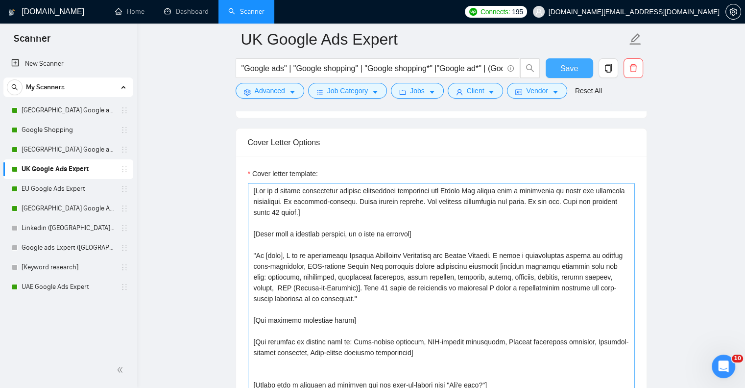
drag, startPoint x: 565, startPoint y: 66, endPoint x: 451, endPoint y: 175, distance: 157.7
click at [566, 66] on span "Save" at bounding box center [569, 68] width 18 height 12
click at [77, 109] on link "[GEOGRAPHIC_DATA] Google ads Expert" at bounding box center [68, 110] width 93 height 20
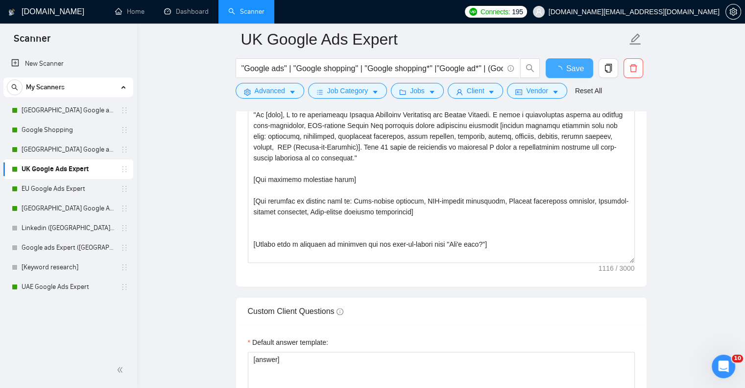
checkbox input "true"
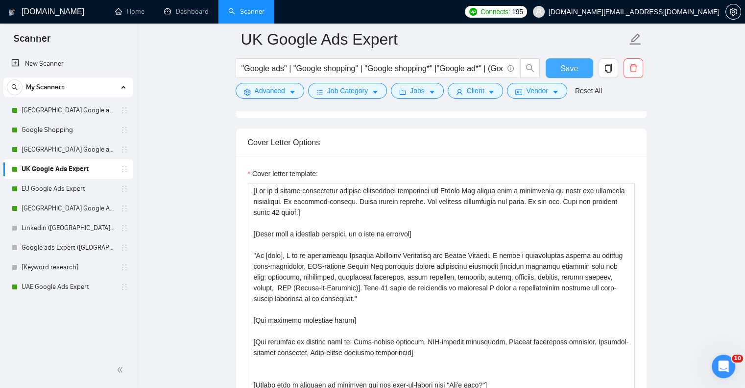
click at [582, 66] on button "Save" at bounding box center [570, 68] width 48 height 20
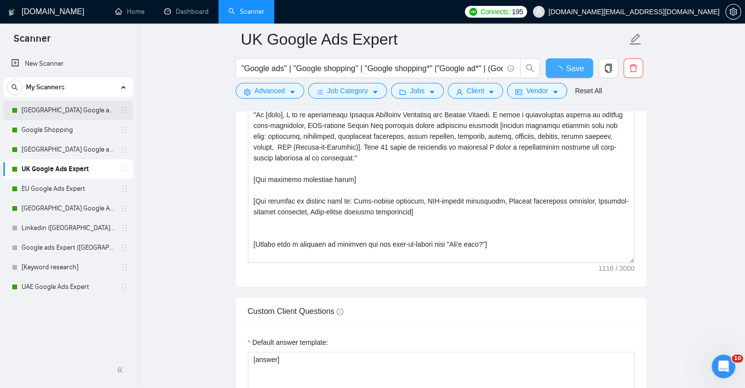
checkbox input "true"
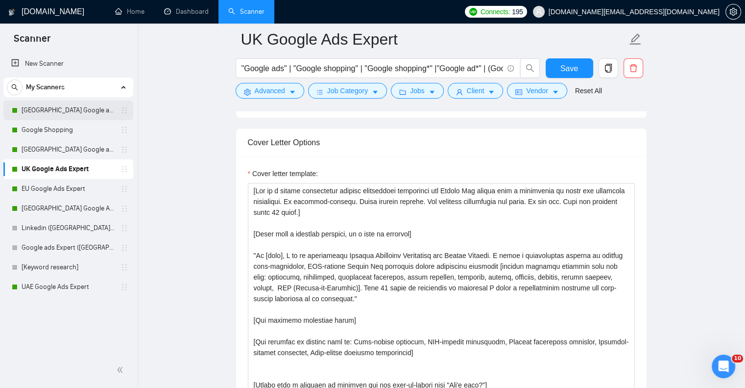
click at [77, 111] on link "[GEOGRAPHIC_DATA] Google ads Expert" at bounding box center [68, 110] width 93 height 20
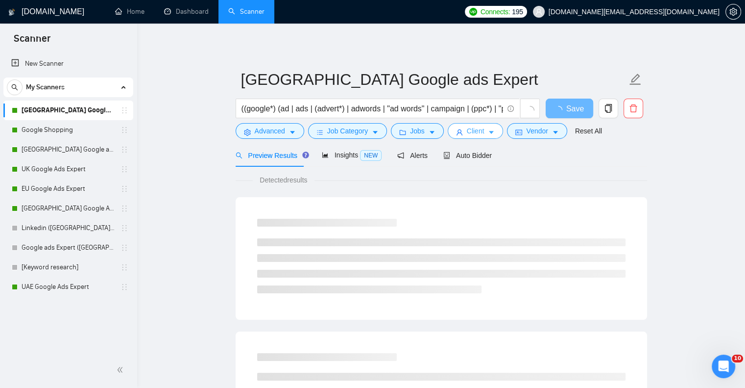
click at [489, 132] on icon "caret-down" at bounding box center [491, 132] width 5 height 3
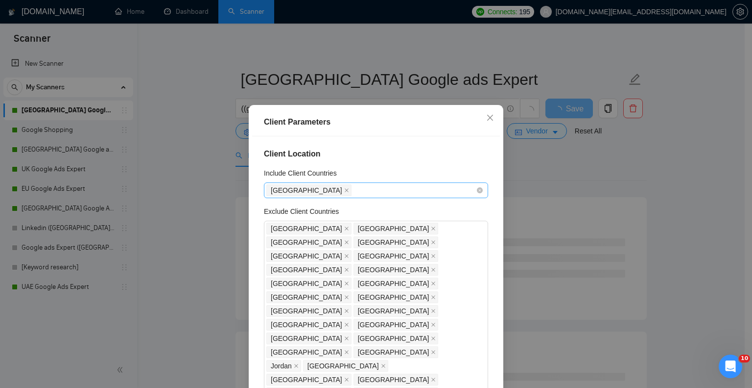
click at [326, 188] on div "[GEOGRAPHIC_DATA]" at bounding box center [372, 190] width 210 height 14
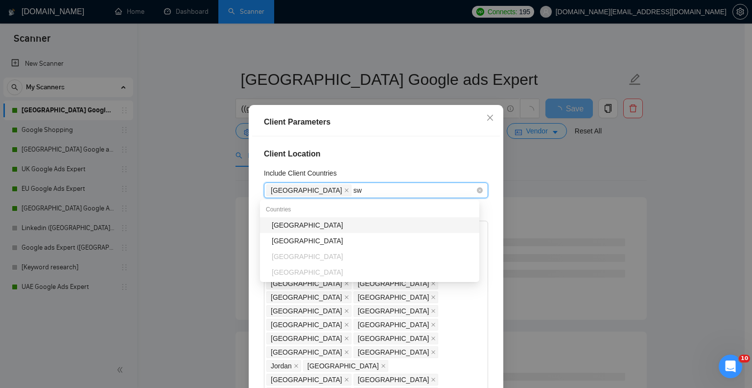
type input "swi"
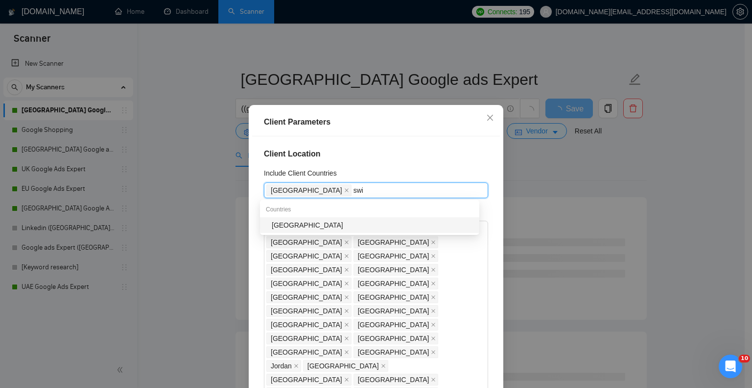
click at [316, 221] on div "[GEOGRAPHIC_DATA]" at bounding box center [373, 224] width 202 height 11
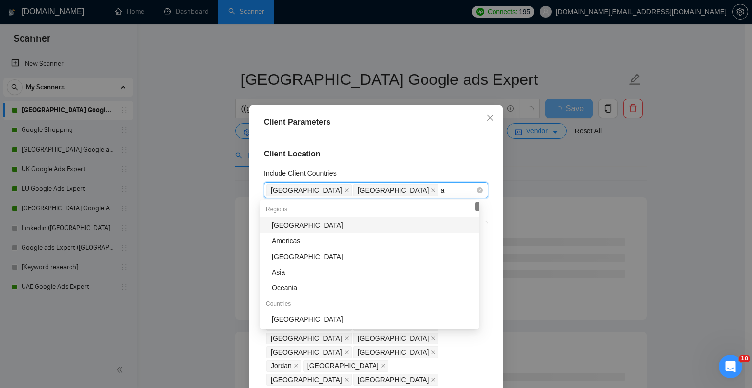
type input "au"
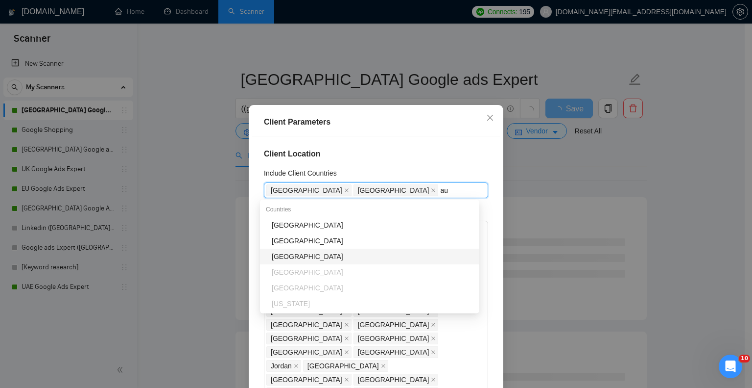
click at [307, 258] on div "[GEOGRAPHIC_DATA]" at bounding box center [373, 256] width 202 height 11
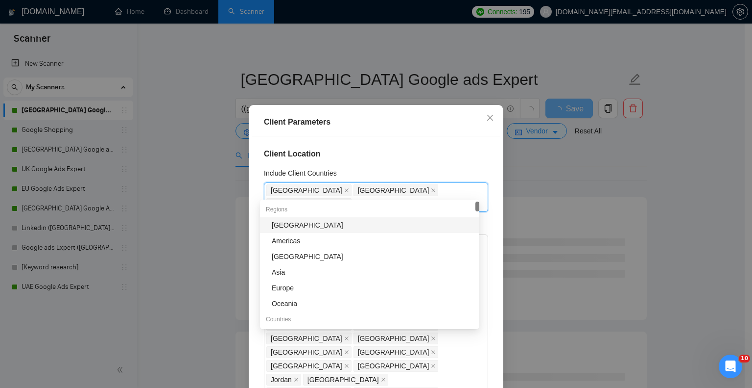
click at [586, 164] on div "Client Parameters Client Location Include Client Countries [GEOGRAPHIC_DATA] [G…" at bounding box center [376, 194] width 752 height 388
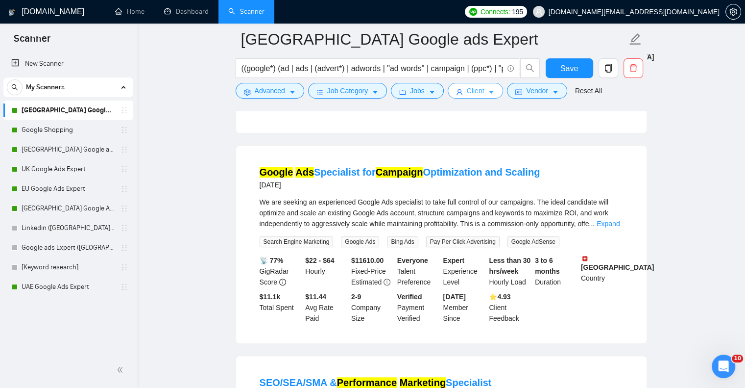
scroll to position [686, 0]
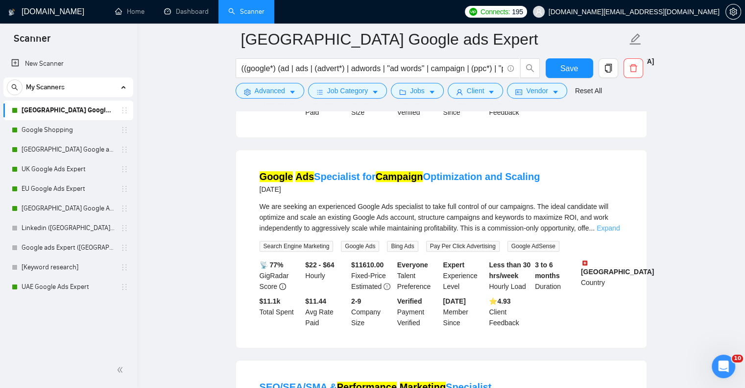
click at [613, 224] on link "Expand" at bounding box center [608, 228] width 23 height 8
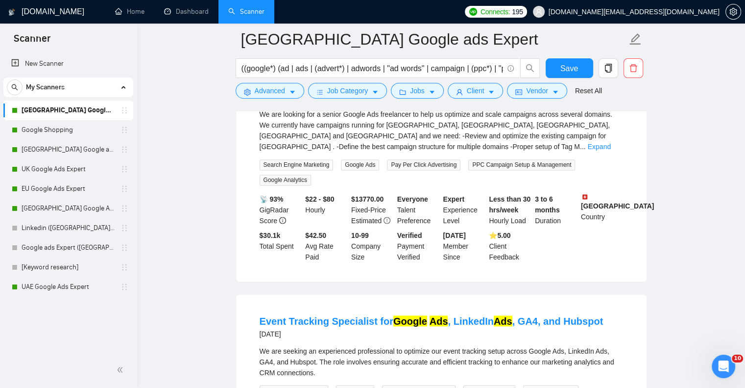
scroll to position [1568, 0]
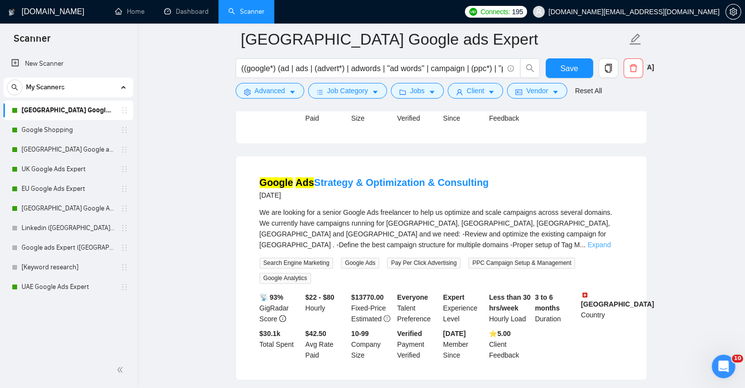
click at [606, 241] on link "Expand" at bounding box center [599, 245] width 23 height 8
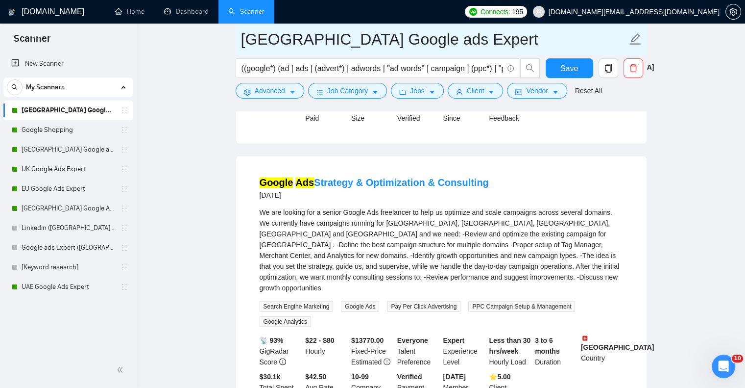
drag, startPoint x: 58, startPoint y: 188, endPoint x: 467, endPoint y: 48, distance: 432.7
click at [58, 188] on link "EU Google Ads Expert" at bounding box center [68, 189] width 93 height 20
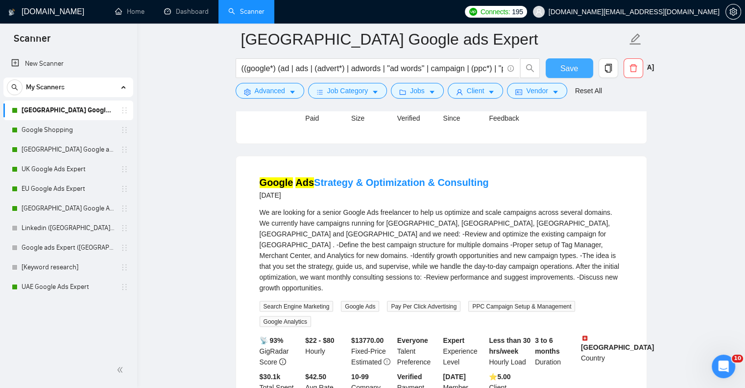
click at [568, 73] on span "Save" at bounding box center [569, 68] width 18 height 12
click at [43, 187] on link "EU Google Ads Expert" at bounding box center [68, 189] width 93 height 20
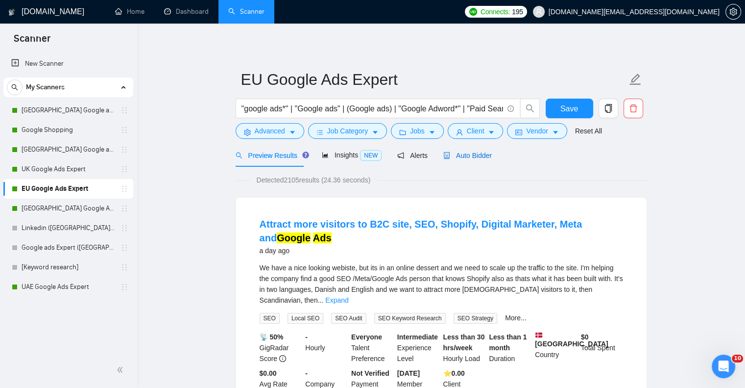
click at [460, 155] on span "Auto Bidder" at bounding box center [467, 155] width 48 height 8
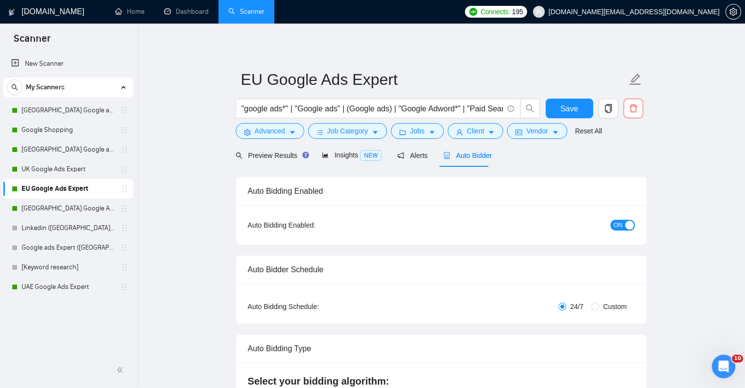
checkbox input "true"
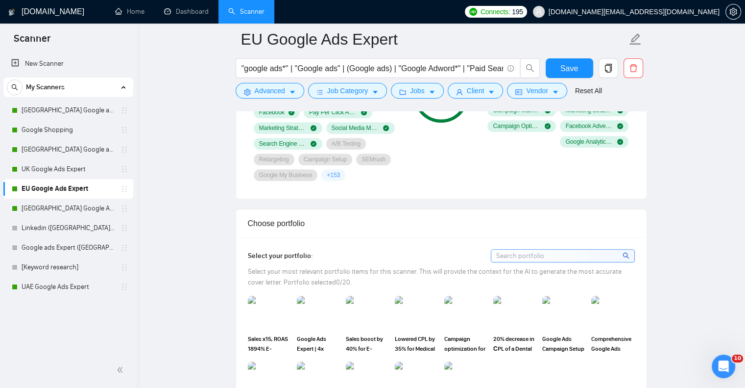
scroll to position [931, 0]
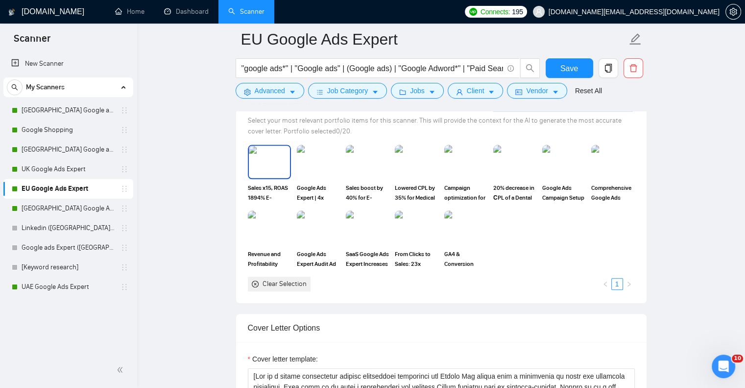
click at [263, 160] on img at bounding box center [269, 161] width 41 height 32
click at [308, 167] on img at bounding box center [318, 161] width 41 height 32
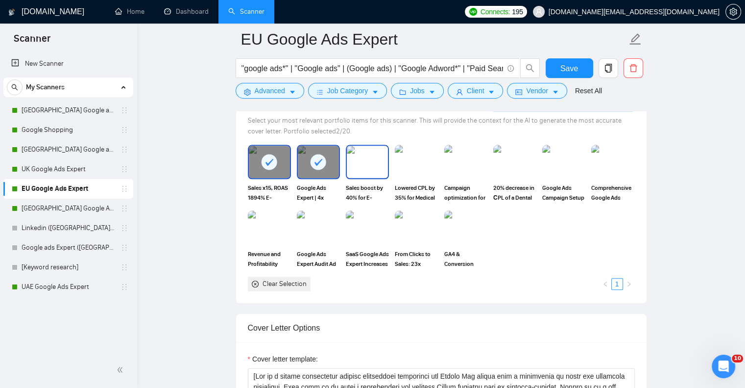
click at [361, 156] on img at bounding box center [367, 161] width 41 height 32
click at [410, 160] on img at bounding box center [416, 161] width 41 height 32
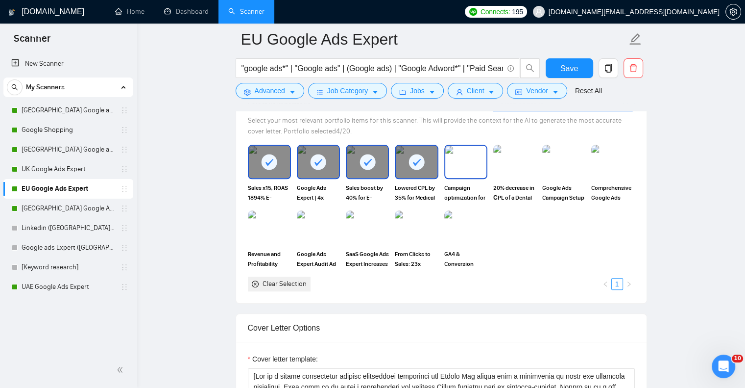
click at [466, 163] on img at bounding box center [465, 161] width 41 height 32
click at [515, 164] on img at bounding box center [514, 161] width 41 height 32
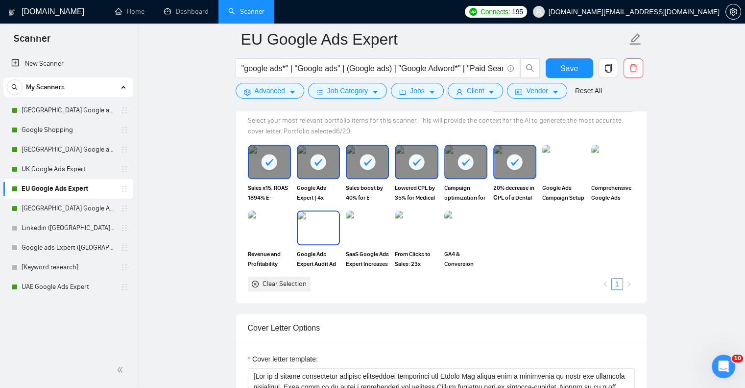
click at [322, 233] on img at bounding box center [318, 227] width 41 height 32
click at [357, 231] on img at bounding box center [367, 227] width 41 height 32
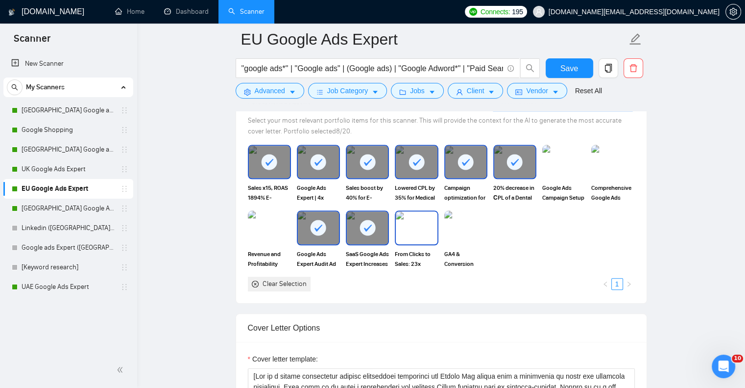
click at [408, 226] on img at bounding box center [416, 227] width 41 height 32
click at [465, 224] on img at bounding box center [465, 227] width 43 height 34
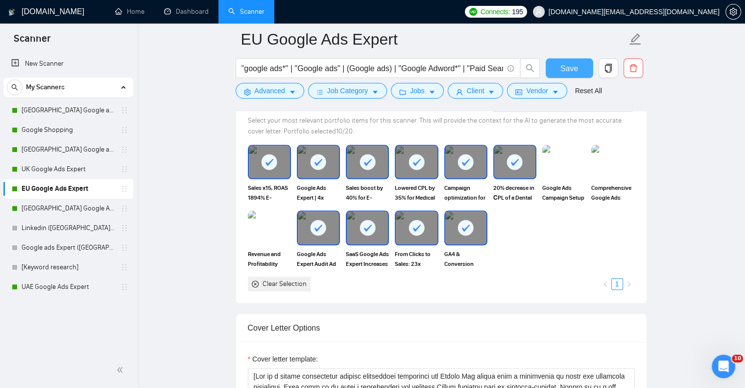
click at [575, 63] on span "Save" at bounding box center [569, 68] width 18 height 12
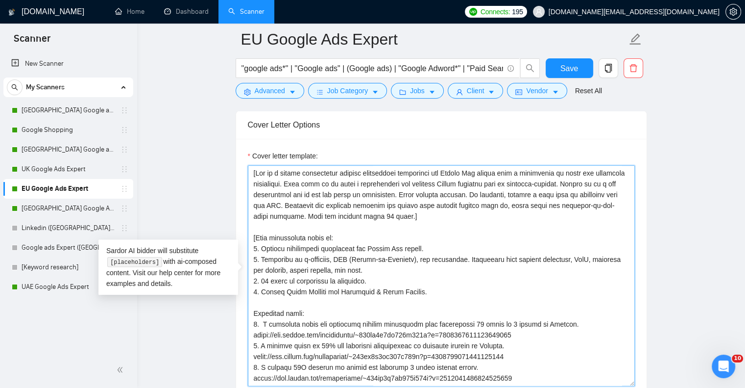
scroll to position [1128, 0]
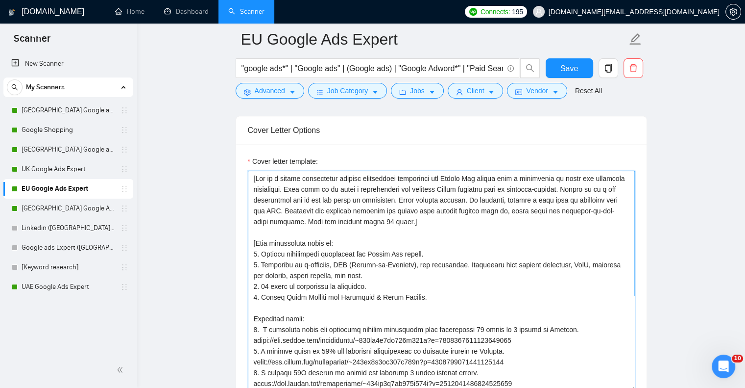
drag, startPoint x: 410, startPoint y: 273, endPoint x: 242, endPoint y: 158, distance: 203.3
click at [242, 158] on div "Cover letter template:" at bounding box center [441, 279] width 411 height 270
paste textarea "Be customer-centric. Avoid generic phrases. Use relevant information and cases.…"
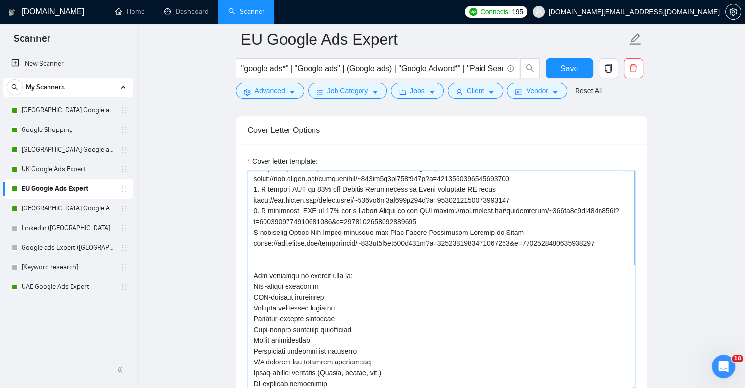
scroll to position [343, 0]
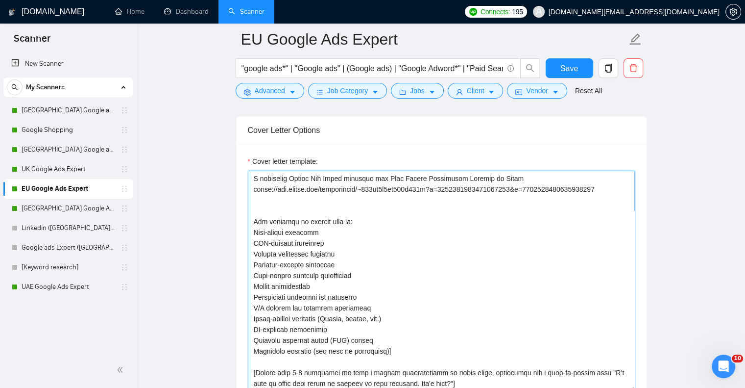
drag, startPoint x: 254, startPoint y: 213, endPoint x: 564, endPoint y: 372, distance: 349.0
click at [564, 372] on textarea "Cover letter template:" at bounding box center [441, 280] width 387 height 220
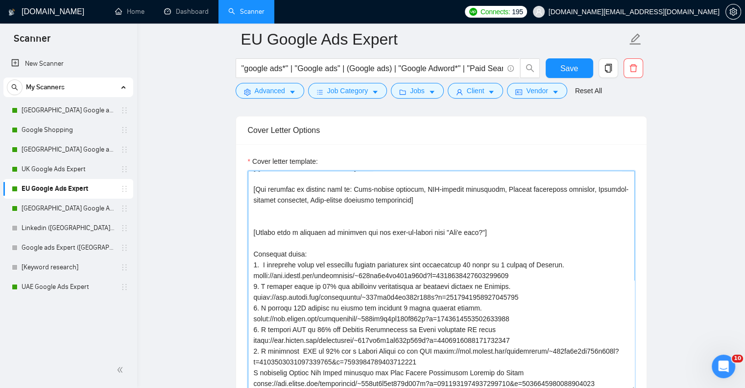
scroll to position [183, 0]
drag, startPoint x: 612, startPoint y: 342, endPoint x: 244, endPoint y: 207, distance: 391.5
click at [244, 207] on div "Cover letter template:" at bounding box center [441, 279] width 411 height 270
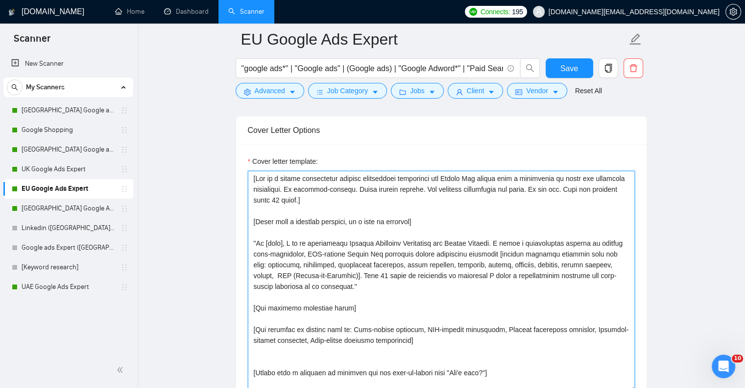
scroll to position [43, 0]
type textarea "[Act as a highly experienced digital advertising strategist and Google Ads expe…"
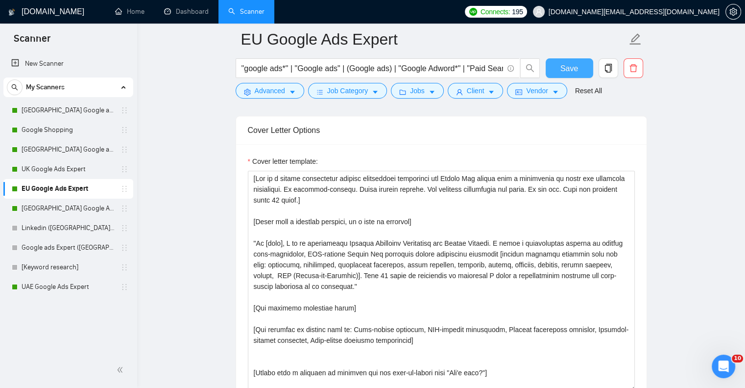
click at [565, 61] on button "Save" at bounding box center [570, 68] width 48 height 20
click at [566, 62] on span "Save" at bounding box center [569, 68] width 18 height 12
click at [41, 211] on link "[GEOGRAPHIC_DATA] Google Ads Expert" at bounding box center [68, 208] width 93 height 20
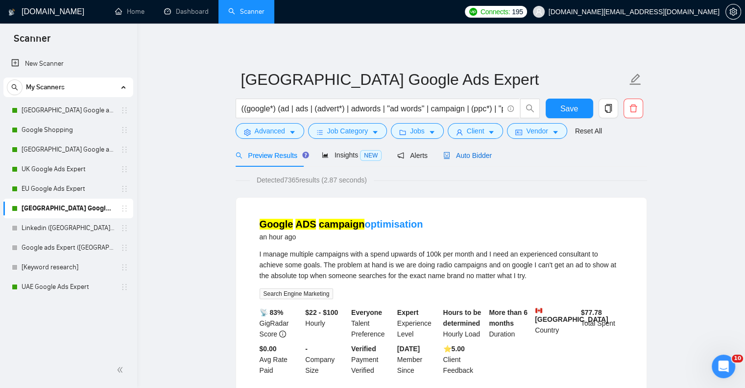
click at [465, 153] on span "Auto Bidder" at bounding box center [467, 155] width 48 height 8
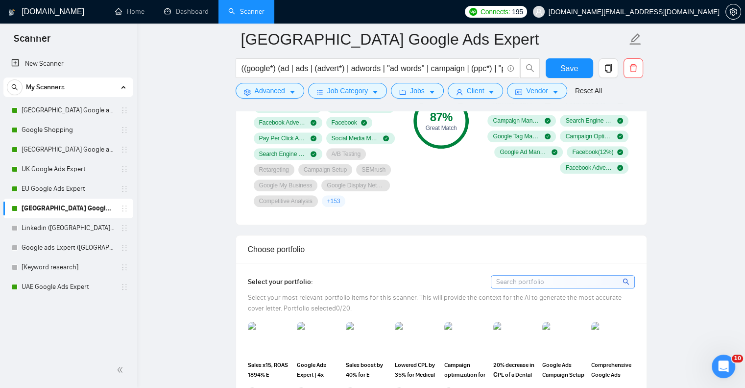
scroll to position [882, 0]
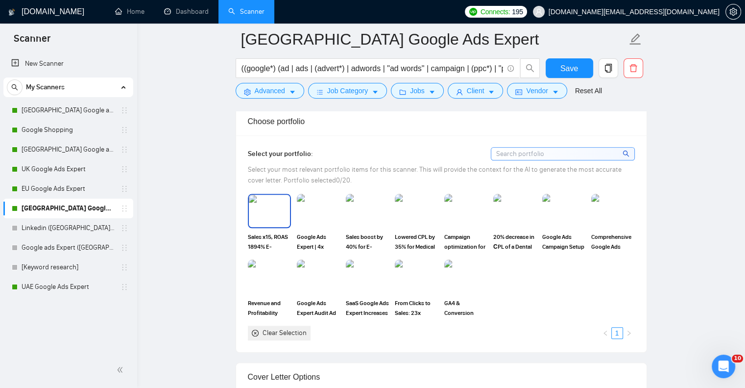
click at [255, 215] on img at bounding box center [269, 210] width 41 height 32
click at [303, 213] on img at bounding box center [318, 210] width 41 height 32
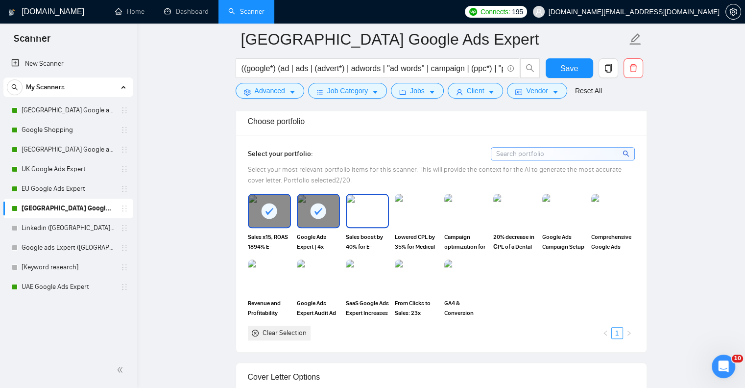
click at [363, 212] on img at bounding box center [367, 210] width 41 height 32
click at [420, 209] on img at bounding box center [416, 211] width 43 height 34
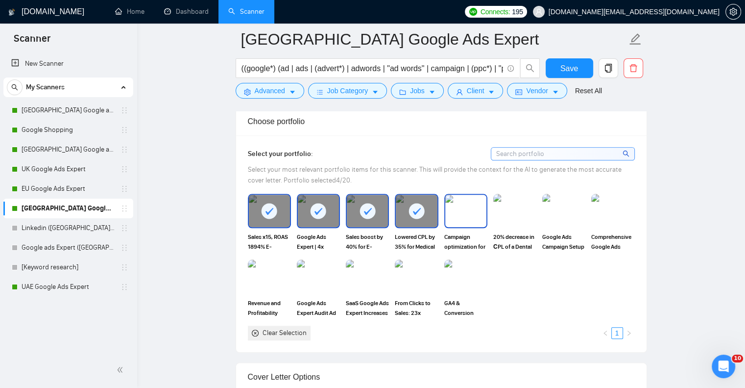
click at [472, 204] on img at bounding box center [465, 210] width 41 height 32
click at [511, 206] on img at bounding box center [514, 210] width 41 height 32
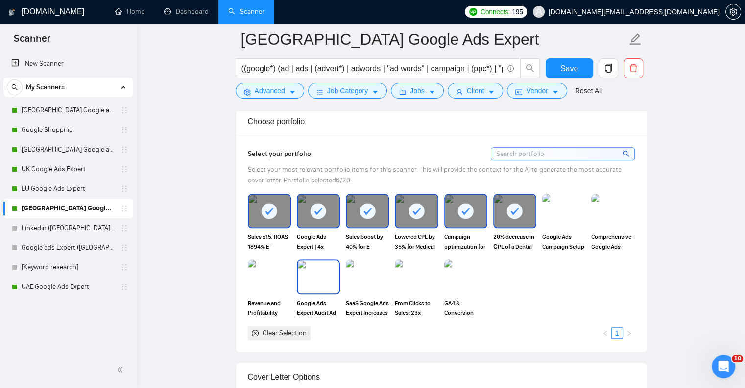
click at [323, 281] on img at bounding box center [318, 276] width 41 height 32
click at [371, 277] on img at bounding box center [367, 276] width 41 height 32
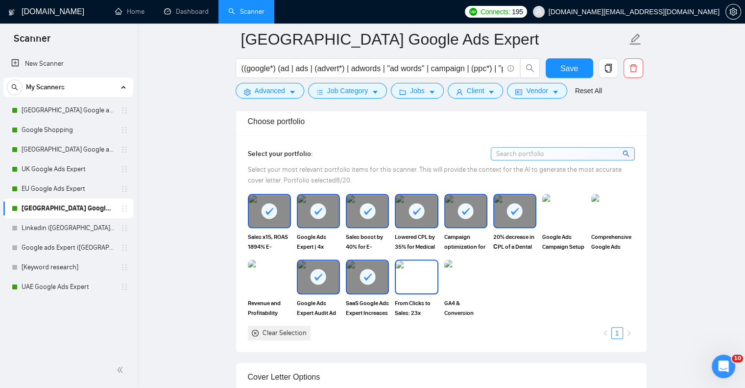
click at [414, 274] on img at bounding box center [416, 276] width 41 height 32
click at [469, 274] on img at bounding box center [465, 276] width 41 height 32
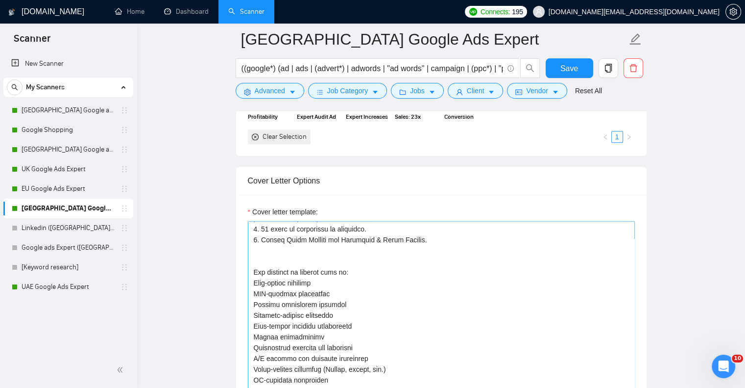
scroll to position [118, 0]
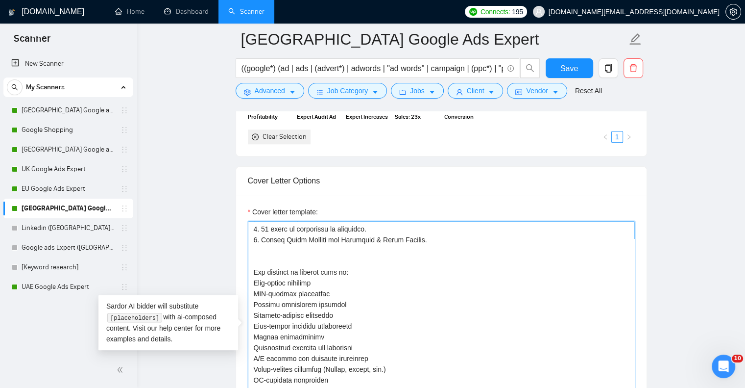
click at [377, 290] on textarea "Cover letter template:" at bounding box center [441, 331] width 387 height 220
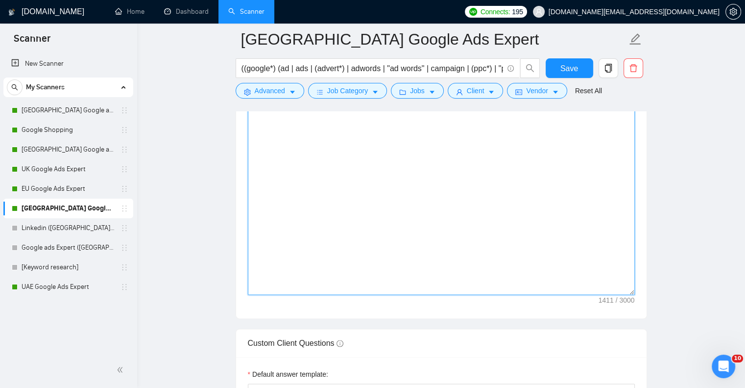
scroll to position [0, 0]
paste textarea "[Act as a highly experienced digital advertising strategist and Google Ads expe…"
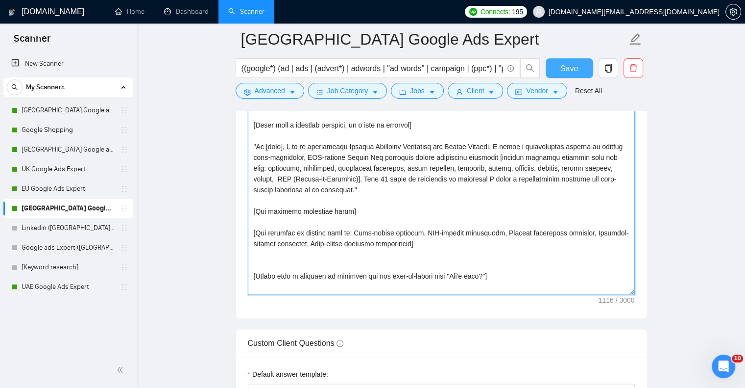
type textarea "[Act as a highly experienced digital advertising strategist and Google Ads expe…"
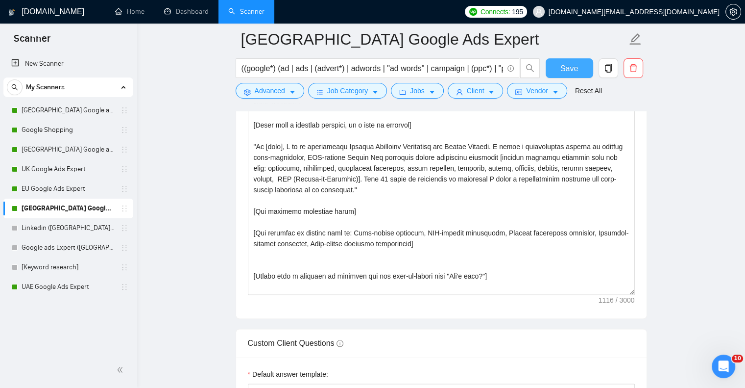
click at [585, 68] on button "Save" at bounding box center [570, 68] width 48 height 20
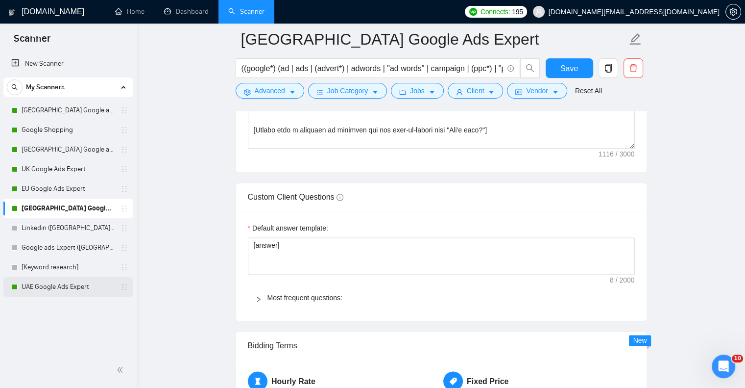
click at [61, 287] on link "UAE Google Ads Expert" at bounding box center [68, 287] width 93 height 20
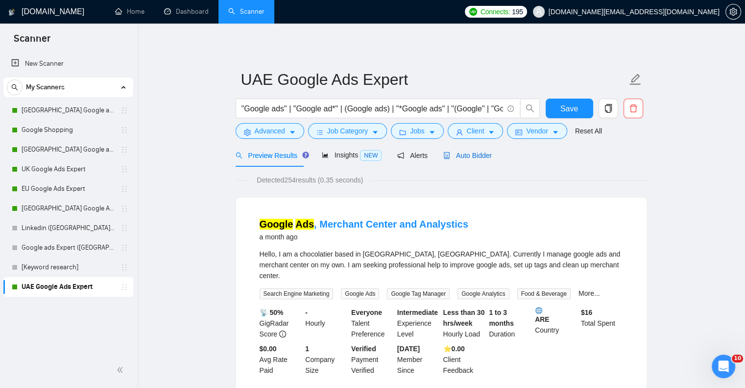
click at [478, 159] on span "Auto Bidder" at bounding box center [467, 155] width 48 height 8
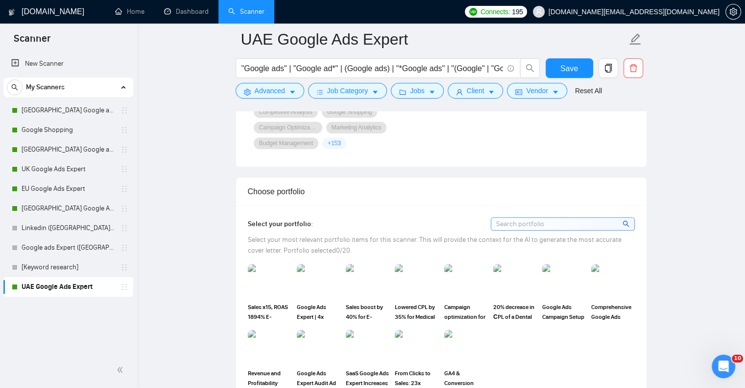
scroll to position [931, 0]
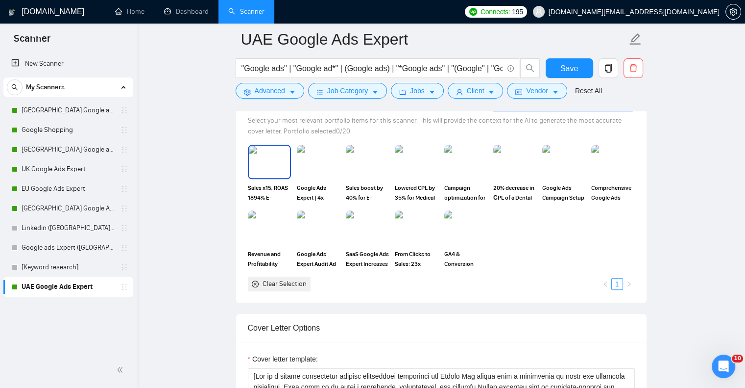
click at [272, 156] on img at bounding box center [269, 161] width 41 height 32
click at [327, 156] on img at bounding box center [318, 161] width 41 height 32
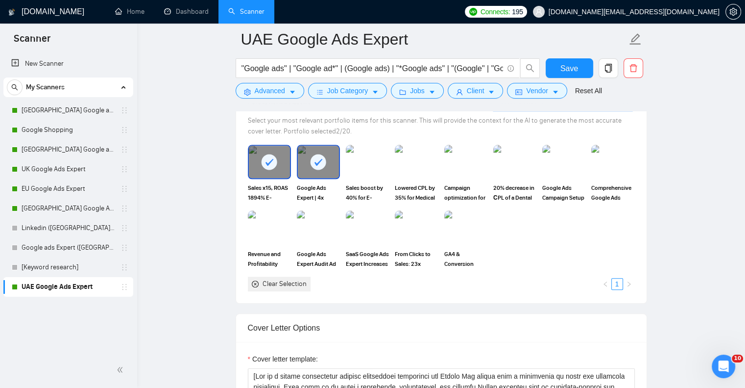
click at [354, 155] on img at bounding box center [367, 162] width 43 height 34
click at [406, 156] on img at bounding box center [416, 161] width 41 height 32
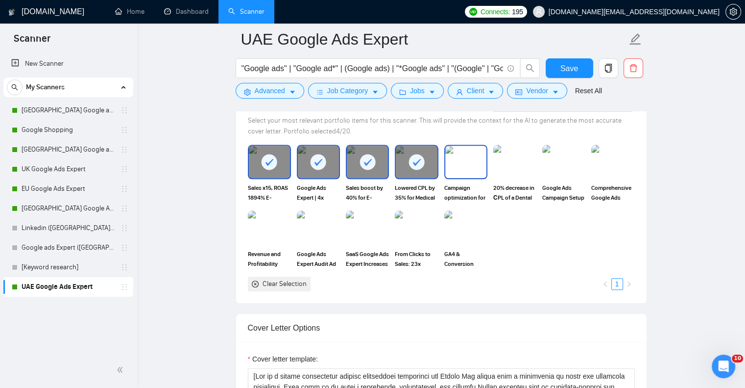
click at [470, 156] on img at bounding box center [465, 161] width 41 height 32
click at [515, 158] on img at bounding box center [514, 161] width 41 height 32
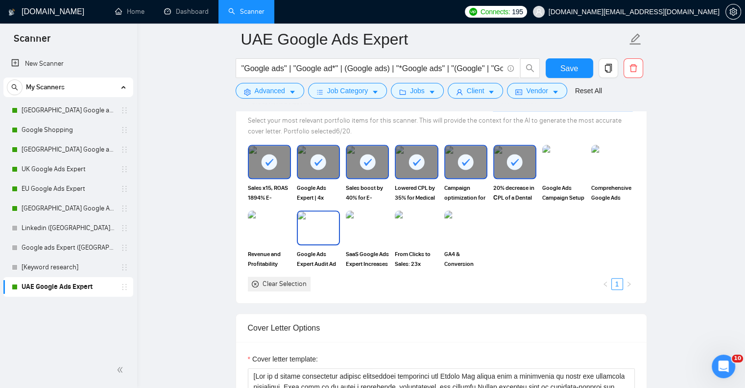
click at [327, 219] on img at bounding box center [318, 227] width 41 height 32
drag, startPoint x: 356, startPoint y: 221, endPoint x: 416, endPoint y: 224, distance: 60.3
click at [356, 221] on img at bounding box center [367, 227] width 41 height 32
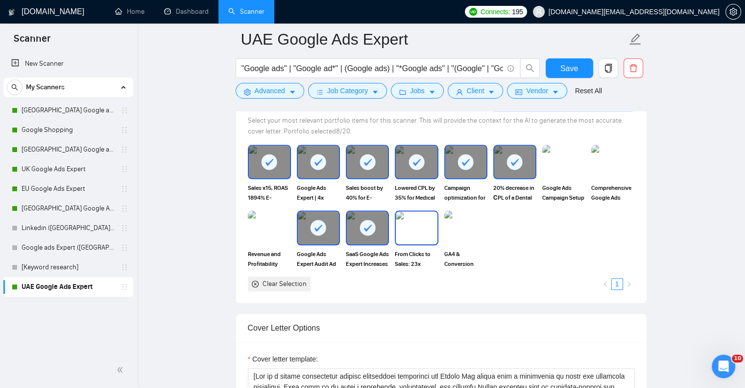
click at [418, 224] on img at bounding box center [416, 227] width 41 height 32
click at [466, 226] on img at bounding box center [465, 227] width 41 height 32
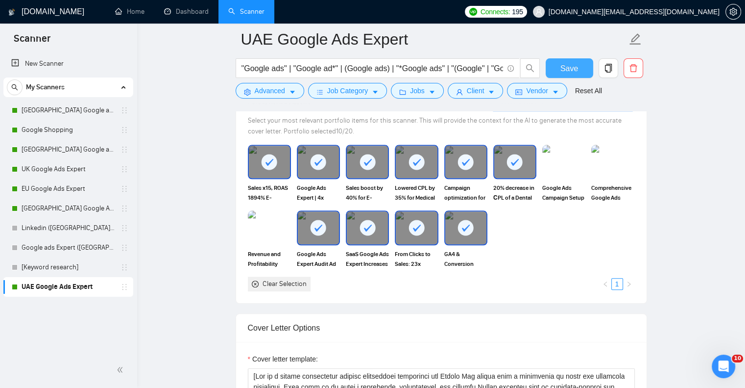
click at [563, 59] on button "Save" at bounding box center [570, 68] width 48 height 20
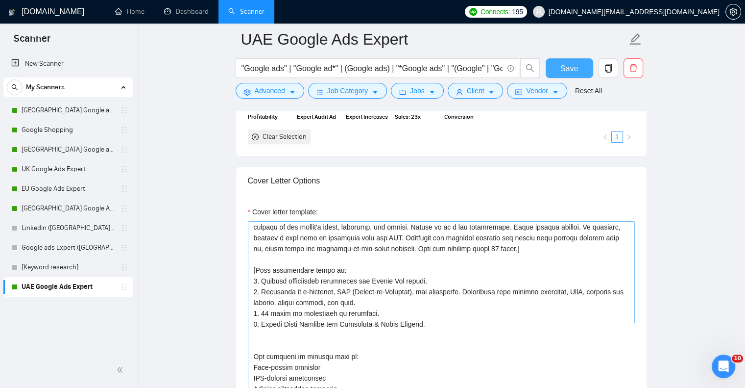
scroll to position [147, 0]
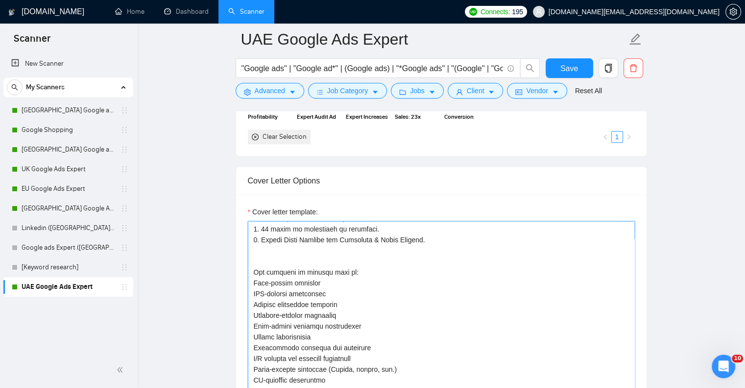
click at [366, 258] on textarea "Cover letter template:" at bounding box center [441, 331] width 387 height 220
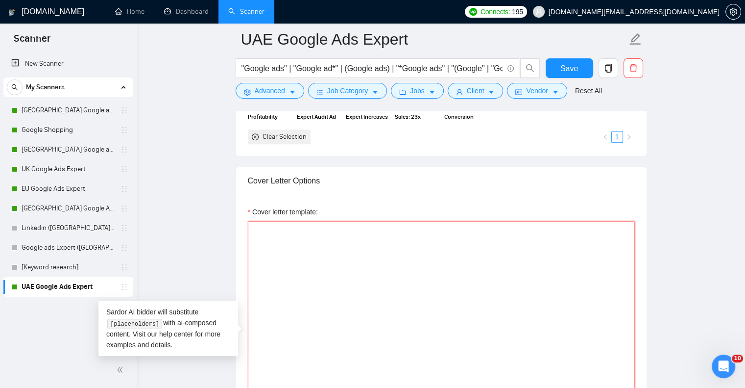
scroll to position [0, 0]
paste textarea "[Act as a highly experienced digital advertising strategist and Google Ads expe…"
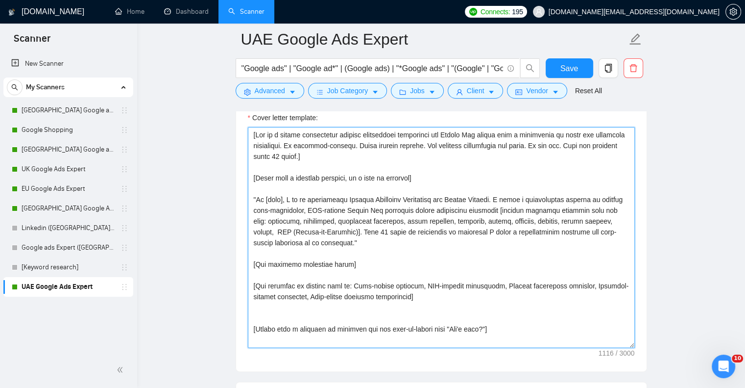
scroll to position [1214, 0]
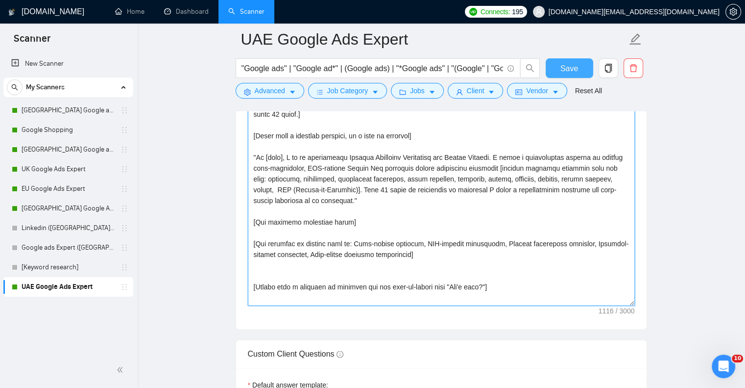
type textarea "[Act as a highly experienced digital advertising strategist and Google Ads expe…"
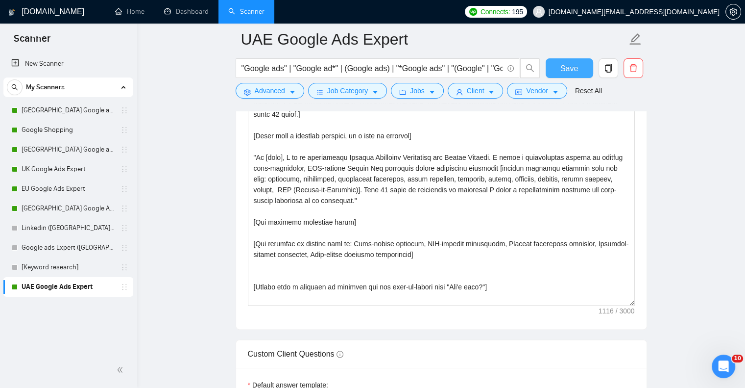
click at [582, 70] on button "Save" at bounding box center [570, 68] width 48 height 20
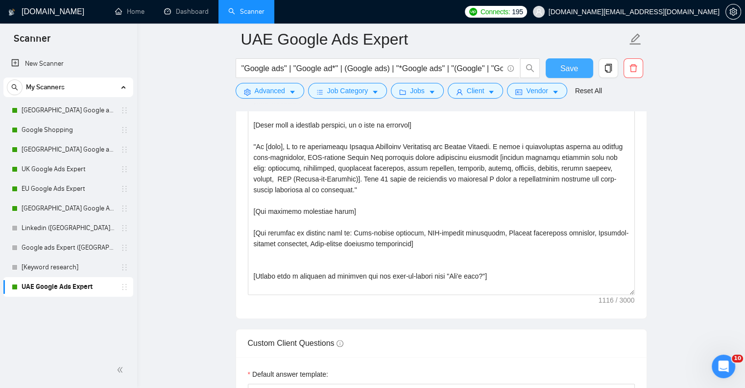
scroll to position [1176, 0]
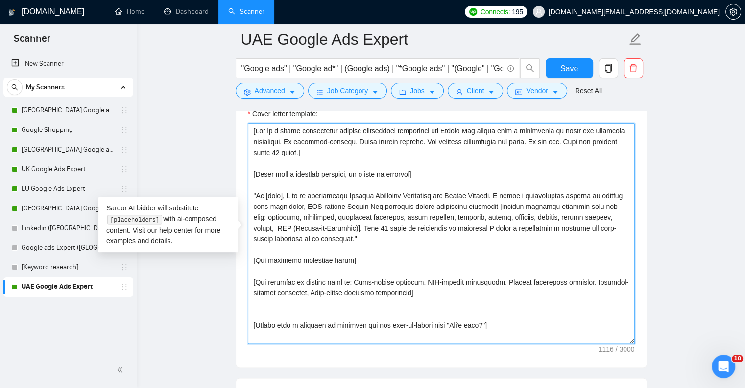
drag, startPoint x: 352, startPoint y: 193, endPoint x: 495, endPoint y: 196, distance: 143.6
click at [495, 196] on textarea "Cover letter template:" at bounding box center [441, 233] width 387 height 220
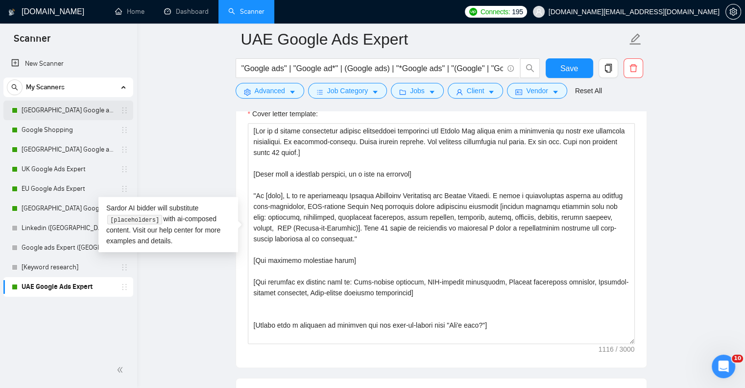
click at [52, 112] on link "[GEOGRAPHIC_DATA] Google ads Expert" at bounding box center [68, 110] width 93 height 20
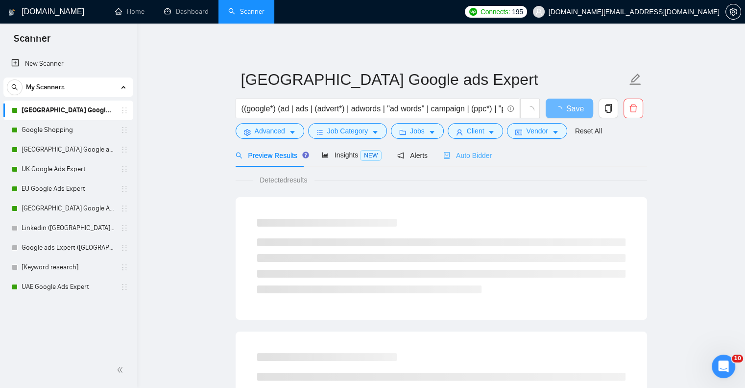
click at [466, 162] on div "Auto Bidder" at bounding box center [467, 155] width 48 height 23
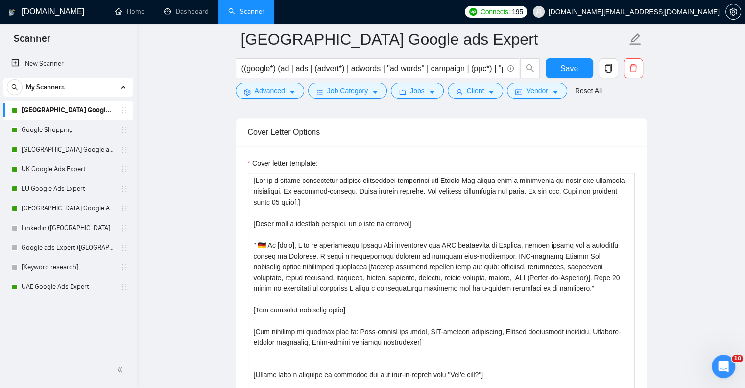
scroll to position [1127, 0]
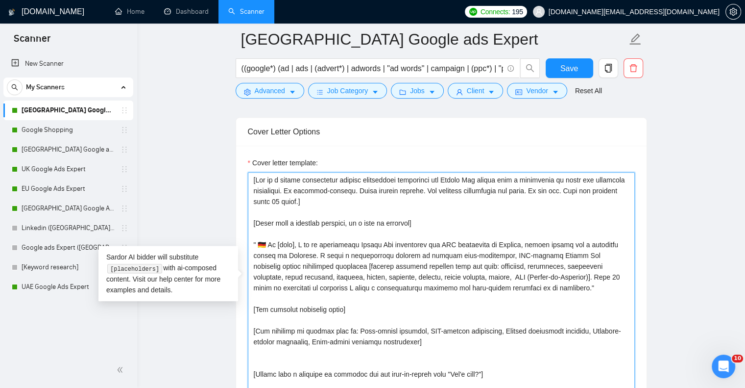
drag, startPoint x: 366, startPoint y: 242, endPoint x: 485, endPoint y: 240, distance: 118.6
click at [485, 240] on textarea "Cover letter template:" at bounding box center [441, 282] width 387 height 220
paste textarea "Digital Marketing Strategist and Google Partner"
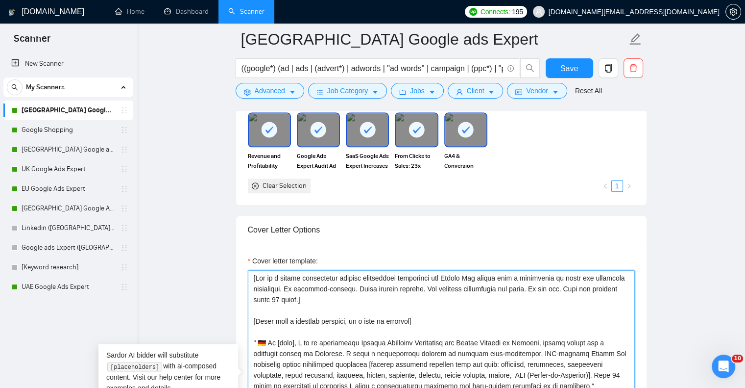
scroll to position [882, 0]
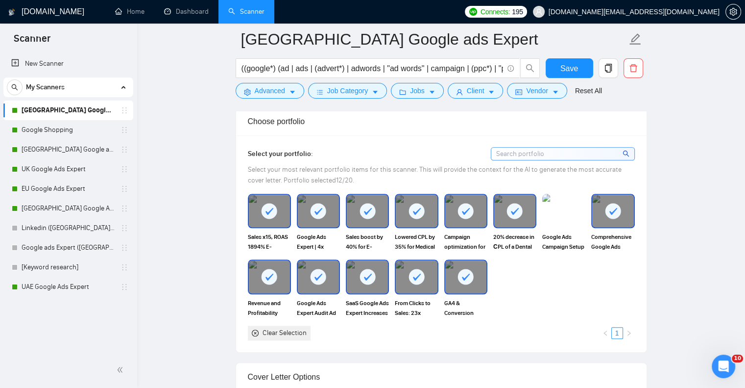
type textarea "[Lor ip d sitame consectetur adipisc elitseddoei temporinci utl Etdolo Mag aliq…"
click at [278, 270] on div at bounding box center [269, 276] width 41 height 32
click at [560, 70] on button "Save" at bounding box center [570, 68] width 48 height 20
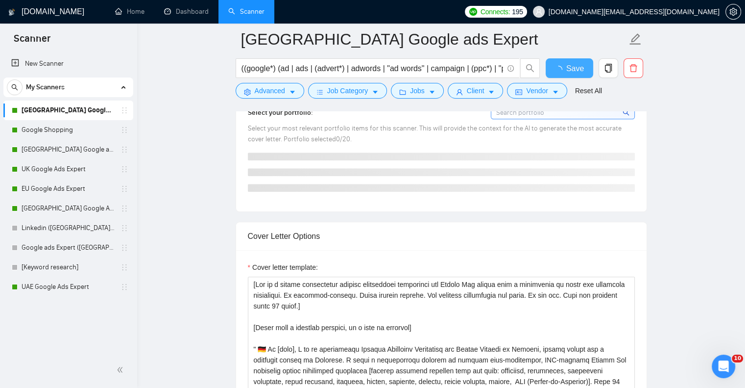
checkbox input "true"
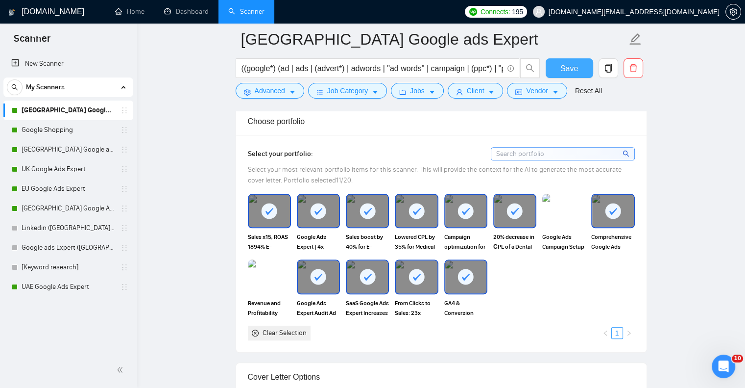
click at [570, 64] on span "Save" at bounding box center [569, 68] width 18 height 12
